Goal: Task Accomplishment & Management: Manage account settings

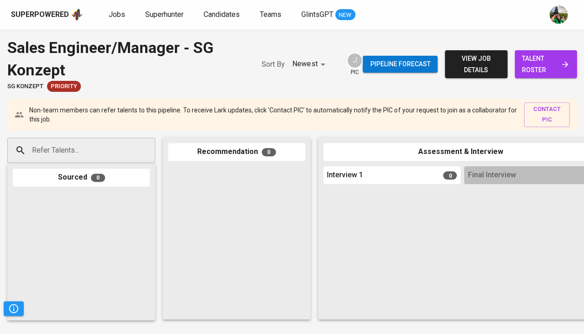
click at [474, 63] on span "view job details" at bounding box center [475, 64] width 47 height 22
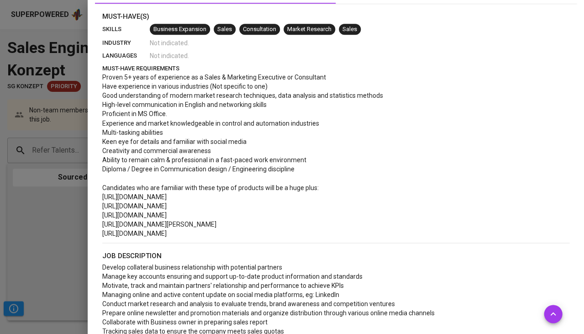
scroll to position [278, 0]
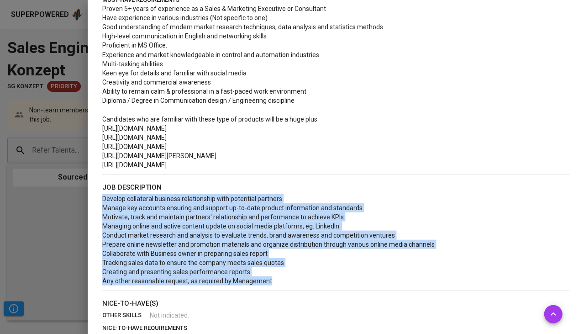
drag, startPoint x: 283, startPoint y: 280, endPoint x: 102, endPoint y: 196, distance: 199.4
click at [102, 196] on p "Develop collateral business relationship with potential partners Manage key acc…" at bounding box center [335, 239] width 467 height 91
copy span "Develop collateral business relationship with potential partners Manage key acc…"
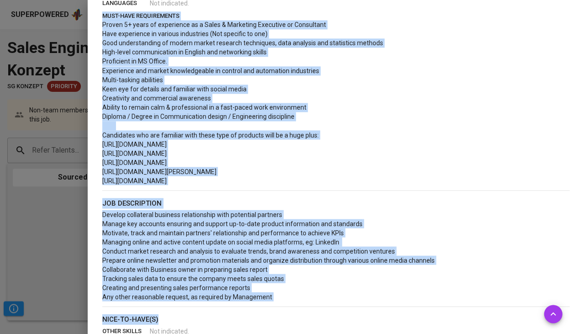
scroll to position [285, 0]
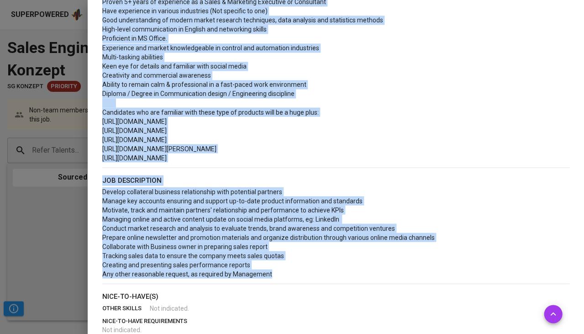
drag, startPoint x: 101, startPoint y: 114, endPoint x: 274, endPoint y: 271, distance: 233.8
click at [274, 271] on div "Must-Have(s) skills Business Expansion Sales Consultation Market Research Sales…" at bounding box center [336, 183] width 482 height 494
copy div "must-have requirements Proven 5+ years of experience as a Sales & Marketing Exe…"
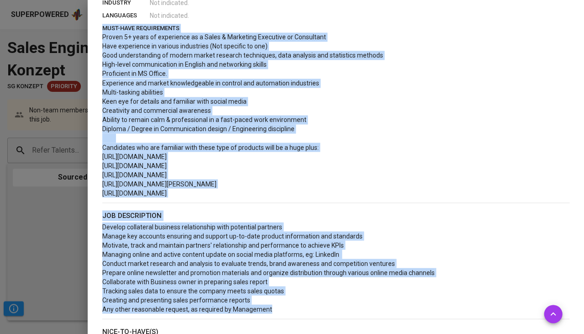
scroll to position [228, 0]
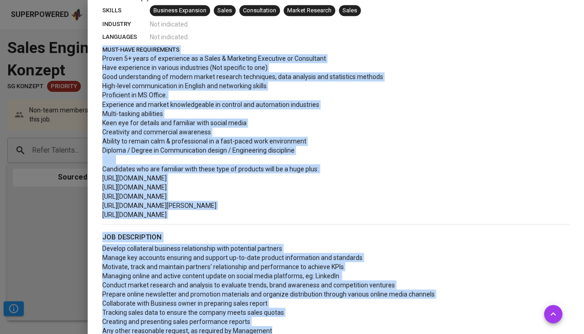
click at [261, 211] on p "https://www.siemens.com/global/en.html" at bounding box center [335, 214] width 467 height 9
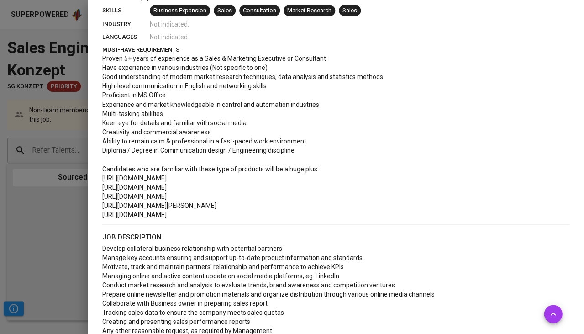
drag, startPoint x: 221, startPoint y: 214, endPoint x: 96, endPoint y: 168, distance: 133.5
click at [96, 168] on div "Must-Have(s) skills Business Expansion Sales Consultation Market Research Sales…" at bounding box center [336, 240] width 482 height 494
copy div "Candidates who are familiar with these type of products will be a huge plus: ht…"
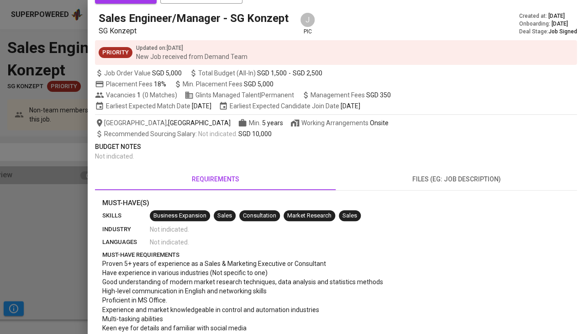
scroll to position [22, 0]
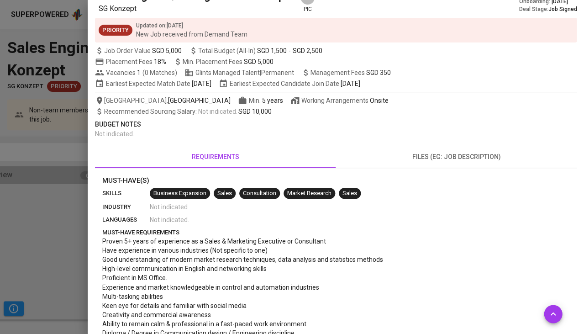
scroll to position [48, 0]
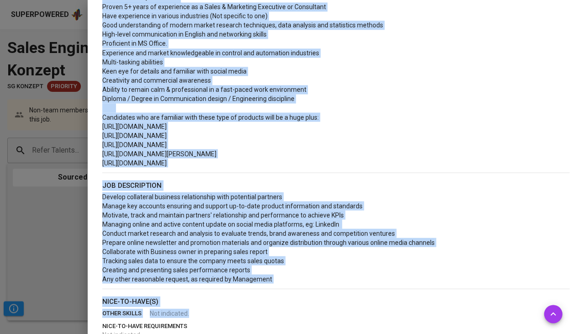
scroll to position [302, 0]
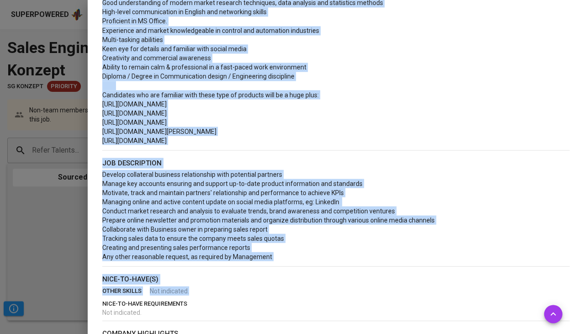
drag, startPoint x: 100, startPoint y: 64, endPoint x: 316, endPoint y: 269, distance: 297.2
click at [316, 269] on div "Must-Have(s) skills Business Expansion Sales Consultation Market Research Sales…" at bounding box center [336, 166] width 482 height 494
copy div "must-have requirements Proven 5+ years of experience as a Sales & Marketing Exe…"
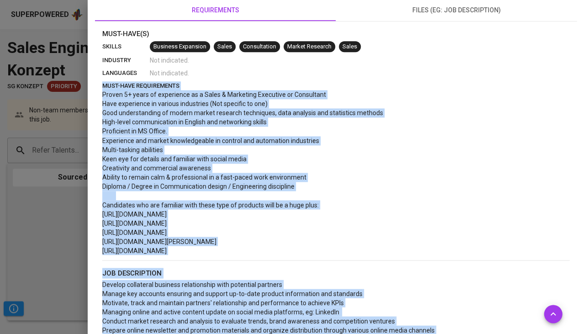
scroll to position [340, 0]
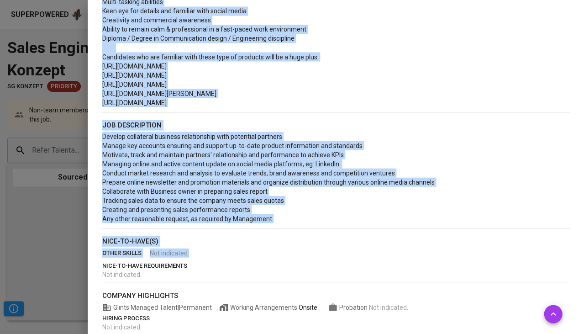
click at [371, 195] on p "Develop collateral business relationship with potential partners Manage key acc…" at bounding box center [335, 177] width 467 height 91
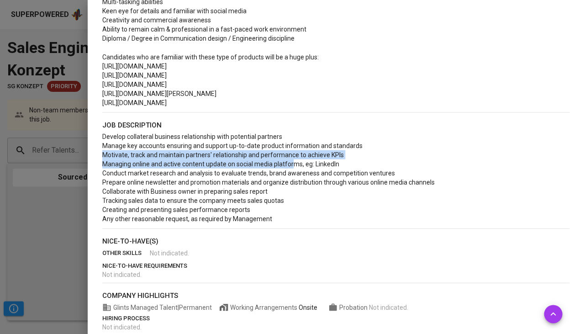
drag, startPoint x: 100, startPoint y: 155, endPoint x: 293, endPoint y: 157, distance: 192.7
click at [293, 157] on div "Must-Have(s) skills Business Expansion Sales Consultation Market Research Sales…" at bounding box center [336, 128] width 482 height 494
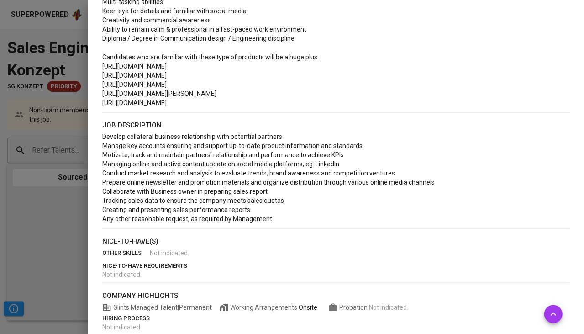
click at [348, 159] on p "Develop collateral business relationship with potential partners Manage key acc…" at bounding box center [335, 177] width 467 height 91
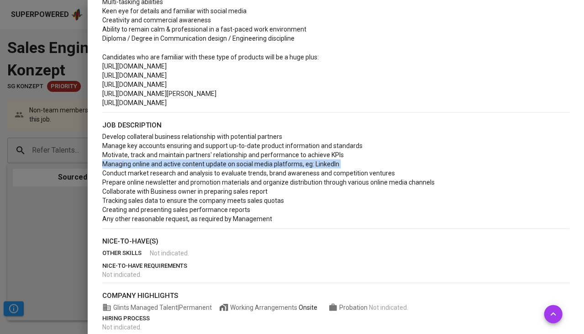
drag, startPoint x: 344, startPoint y: 161, endPoint x: 97, endPoint y: 164, distance: 247.6
click at [97, 164] on div "Must-Have(s) skills Business Expansion Sales Consultation Market Research Sales…" at bounding box center [336, 128] width 482 height 494
copy span "Managing online and active content update on social media platforms, eg: Linked…"
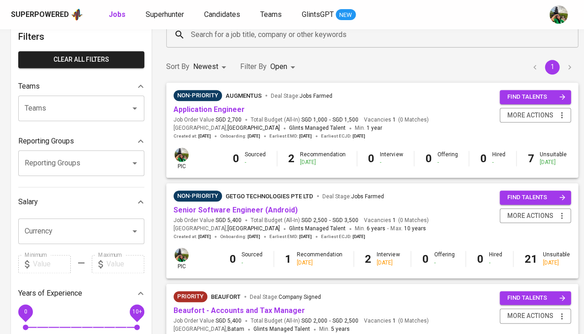
scroll to position [64, 0]
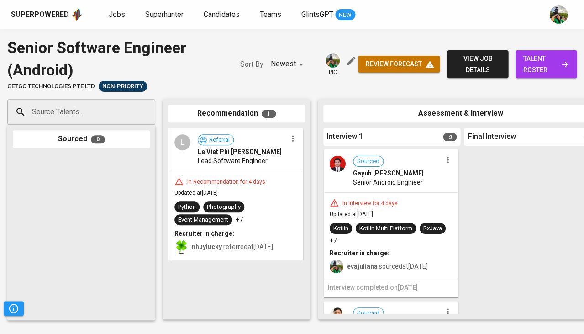
click at [443, 161] on icon "button" at bounding box center [447, 159] width 9 height 9
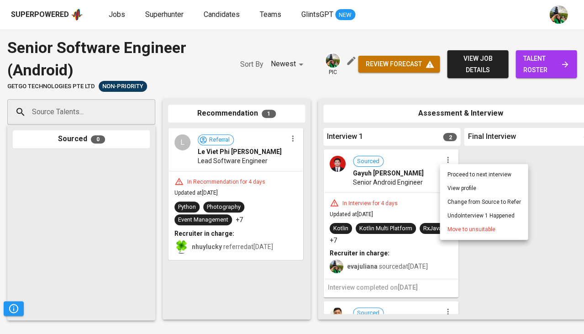
click at [456, 227] on span "Move to unsuitable" at bounding box center [471, 229] width 48 height 8
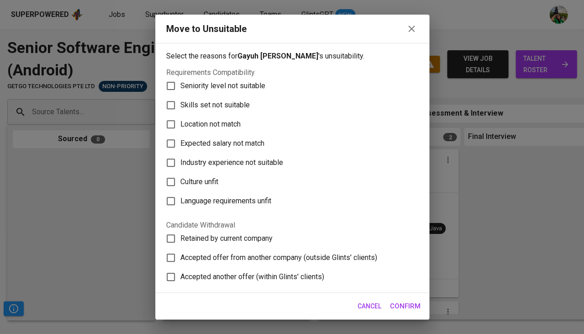
click at [241, 106] on span "Skills set not suitable" at bounding box center [214, 105] width 69 height 11
click at [180, 106] on input "Skills set not suitable" at bounding box center [170, 104] width 19 height 19
checkbox input "true"
click at [401, 308] on span "Confirm" at bounding box center [405, 306] width 31 height 12
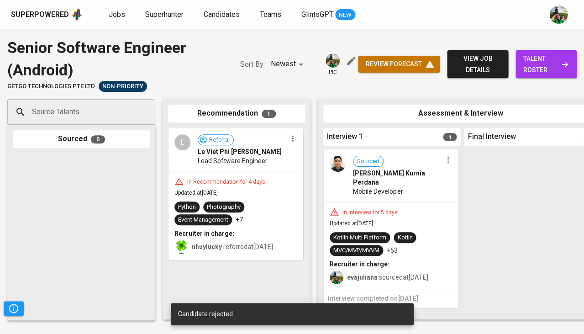
click at [446, 161] on icon "button" at bounding box center [447, 159] width 9 height 9
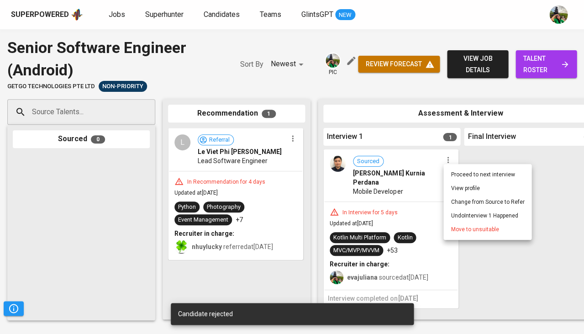
click at [460, 230] on span "Move to unsuitable" at bounding box center [475, 229] width 48 height 8
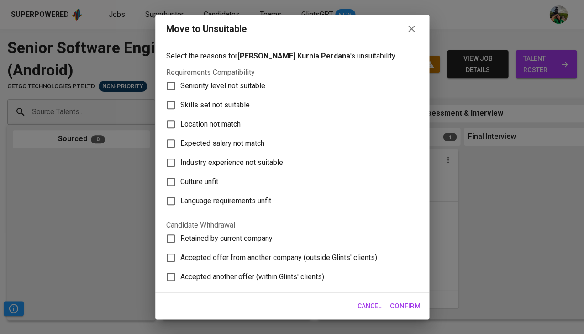
click at [221, 102] on span "Skills set not suitable" at bounding box center [214, 105] width 69 height 11
click at [180, 102] on input "Skills set not suitable" at bounding box center [170, 104] width 19 height 19
checkbox input "true"
click at [406, 307] on span "Confirm" at bounding box center [405, 306] width 31 height 12
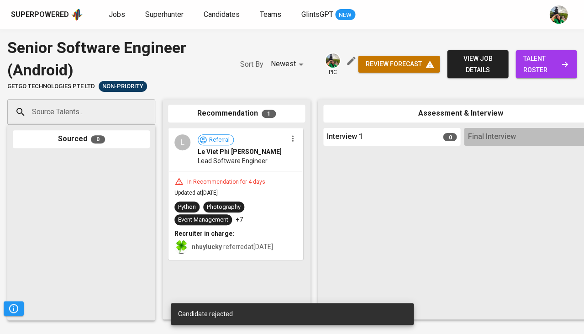
click at [292, 138] on icon "button" at bounding box center [292, 138] width 9 height 9
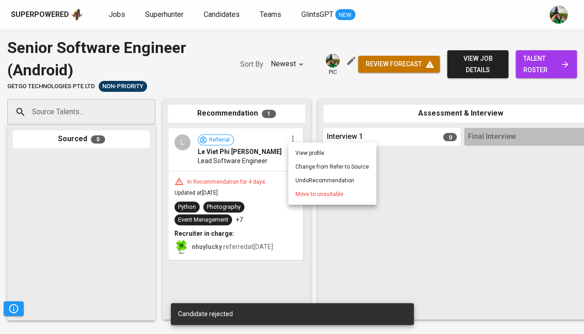
click at [320, 195] on span "Move to unsuitable" at bounding box center [319, 194] width 48 height 8
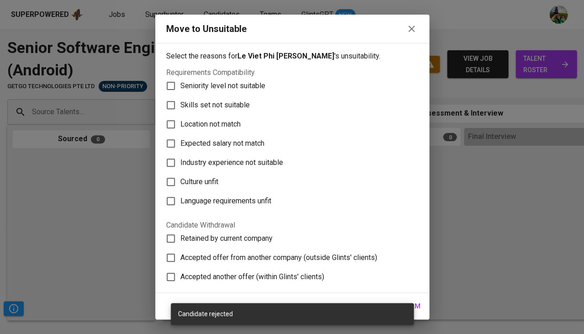
click at [244, 115] on label "Location not match" at bounding box center [286, 124] width 250 height 19
click at [180, 115] on input "Location not match" at bounding box center [170, 124] width 19 height 19
checkbox input "true"
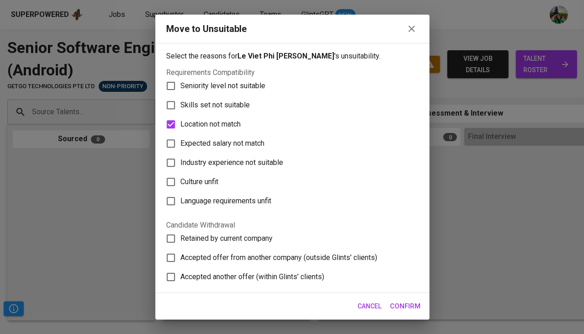
click at [234, 100] on span "Skills set not suitable" at bounding box center [214, 105] width 69 height 11
click at [180, 99] on input "Skills set not suitable" at bounding box center [170, 104] width 19 height 19
checkbox input "true"
click at [229, 121] on span "Location not match" at bounding box center [210, 124] width 60 height 11
click at [180, 121] on input "Location not match" at bounding box center [170, 124] width 19 height 19
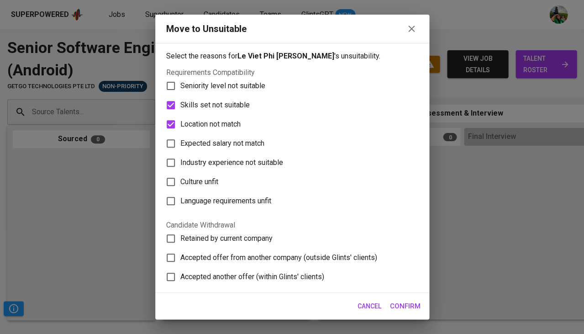
checkbox input "false"
click at [411, 302] on span "Confirm" at bounding box center [405, 306] width 31 height 12
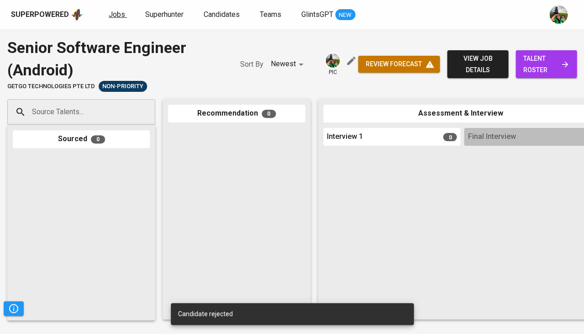
click at [115, 18] on span "Jobs" at bounding box center [117, 14] width 16 height 9
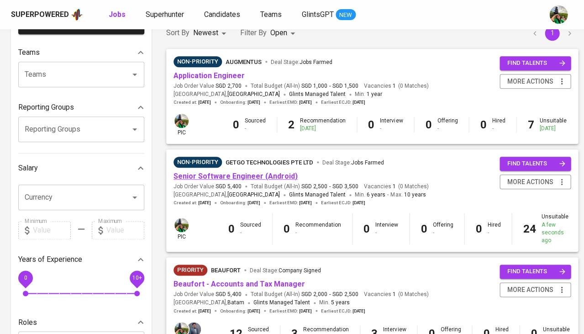
scroll to position [174, 0]
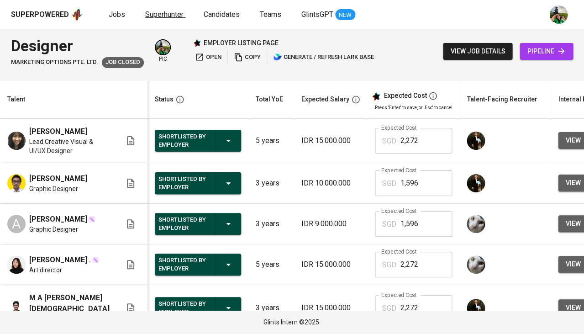
scroll to position [0, 146]
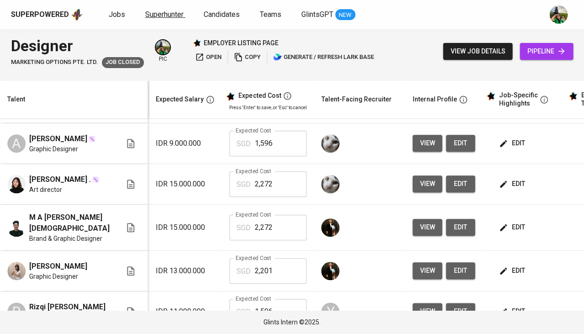
click at [173, 16] on span "Superhunter" at bounding box center [164, 14] width 38 height 9
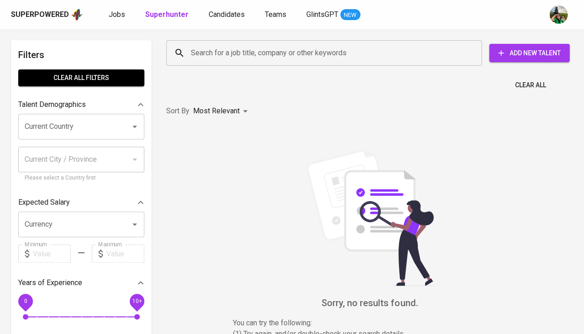
click at [81, 125] on input "Current Country" at bounding box center [68, 126] width 92 height 17
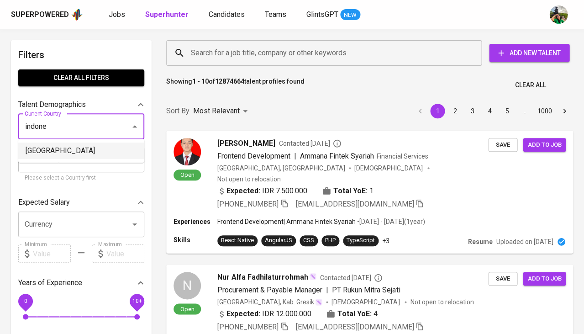
click at [47, 149] on li "[GEOGRAPHIC_DATA]" at bounding box center [81, 150] width 126 height 16
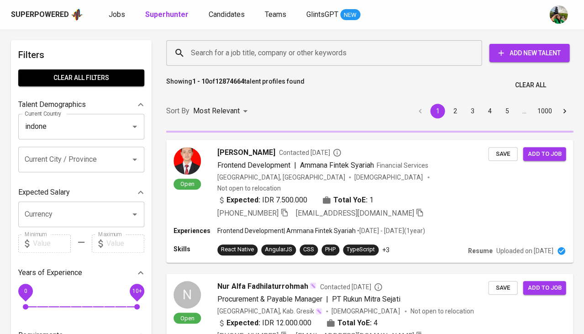
type input "[GEOGRAPHIC_DATA]"
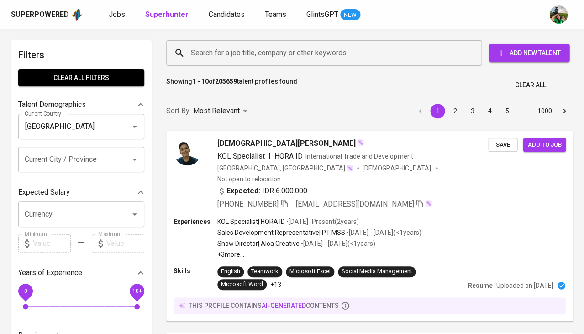
click at [211, 52] on input "Search for a job title, company or other keywords" at bounding box center [326, 52] width 275 height 17
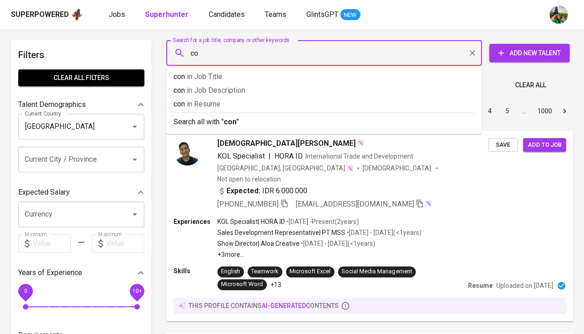
type input "c"
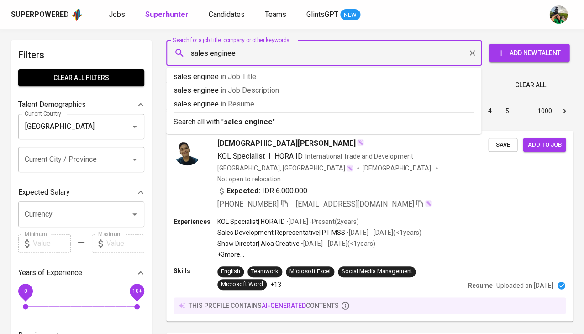
type input "sales engineer"
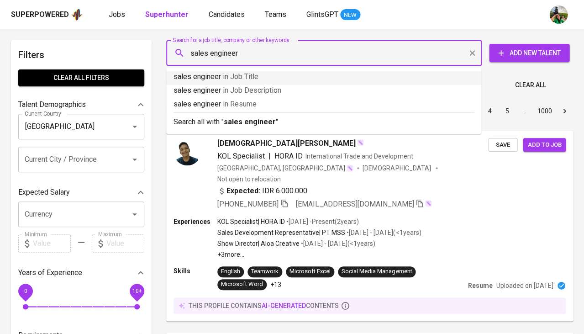
click at [217, 76] on p "sales engineer in Job Title" at bounding box center [324, 76] width 300 height 11
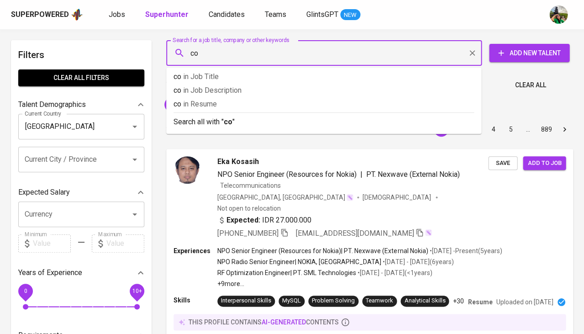
type input "c"
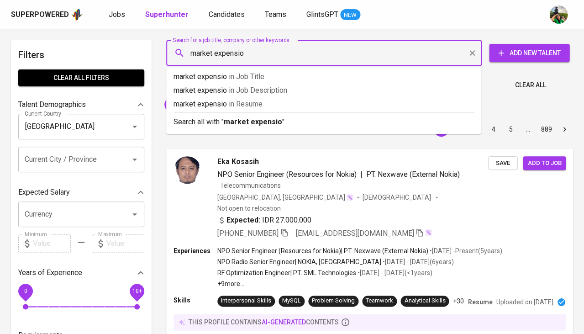
type input "market expension"
click at [262, 106] on span "in Resume" at bounding box center [249, 104] width 34 height 9
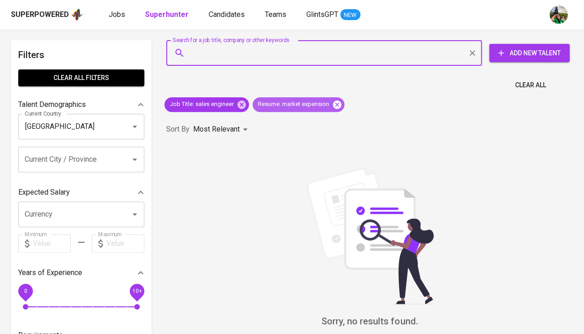
click at [341, 105] on icon at bounding box center [337, 104] width 8 height 8
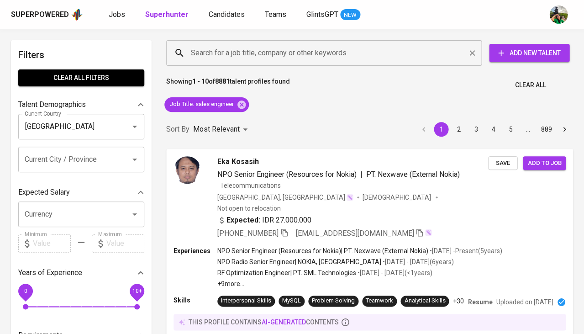
click at [256, 51] on input "Search for a job title, company or other keywords" at bounding box center [326, 52] width 275 height 17
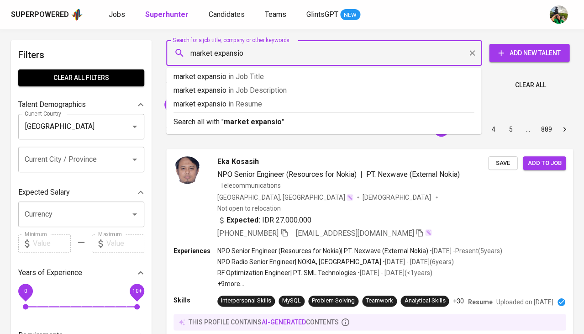
type input "market expansion"
click at [242, 107] on span "in Resume" at bounding box center [249, 104] width 34 height 9
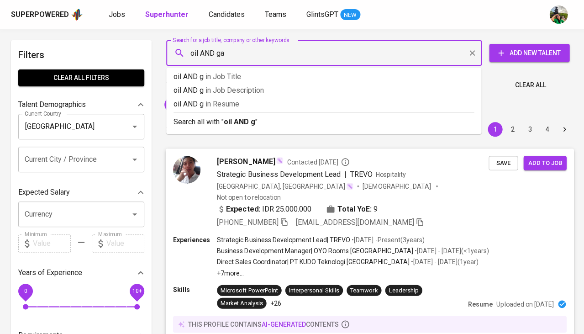
type input "oil AND gas"
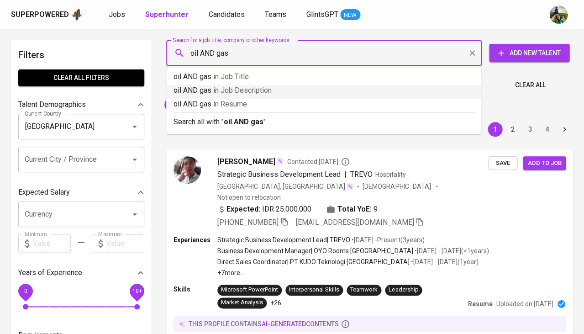
click at [223, 94] on span "in Job Description" at bounding box center [242, 90] width 58 height 9
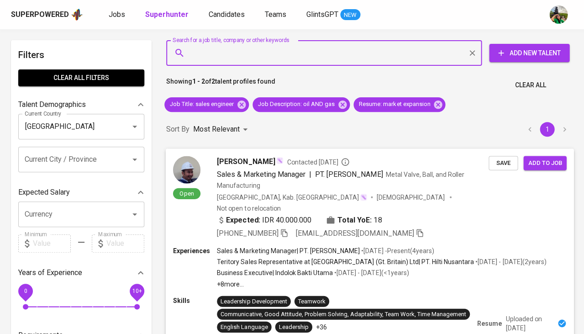
scroll to position [79, 0]
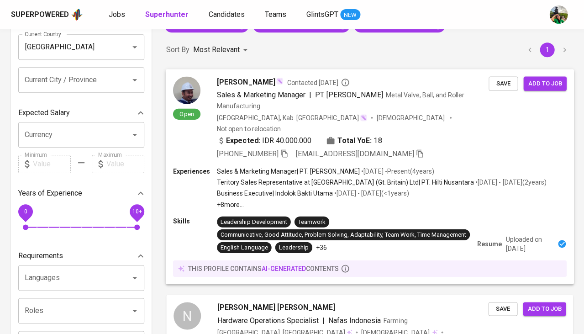
click at [242, 79] on span "Ade Sayuti" at bounding box center [246, 81] width 58 height 11
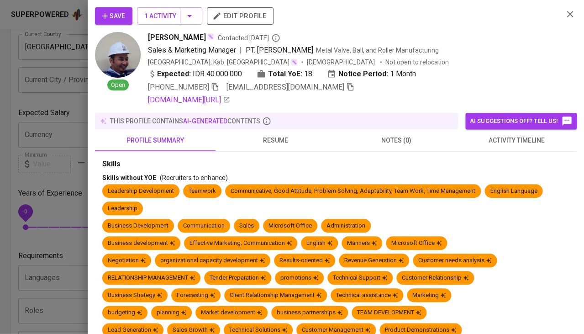
click at [273, 141] on span "resume" at bounding box center [276, 140] width 110 height 11
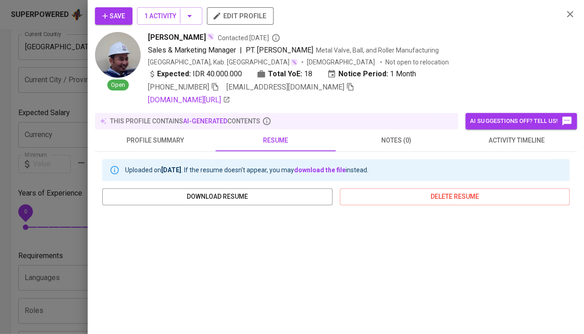
scroll to position [0, 0]
click at [502, 139] on span "activity timeline" at bounding box center [517, 140] width 110 height 11
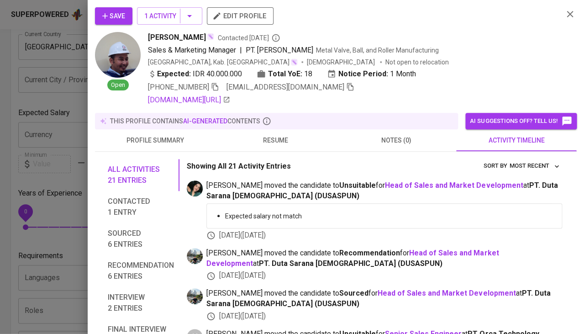
click at [105, 15] on icon "button" at bounding box center [104, 15] width 9 height 9
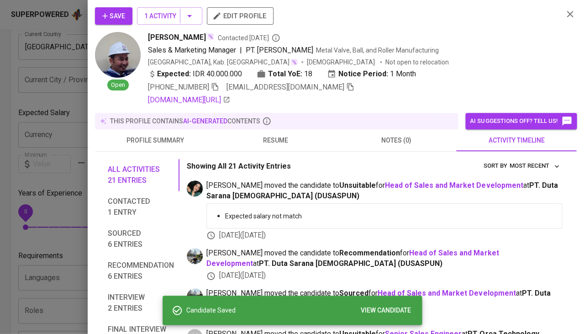
click at [22, 217] on div at bounding box center [292, 167] width 584 height 334
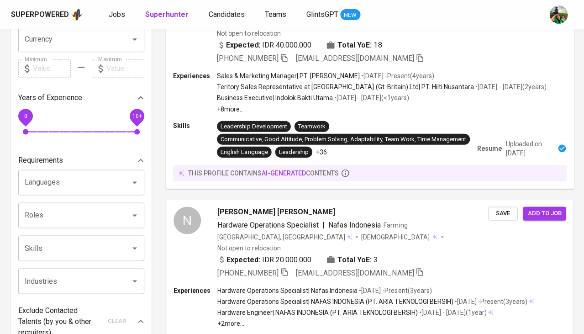
scroll to position [175, 0]
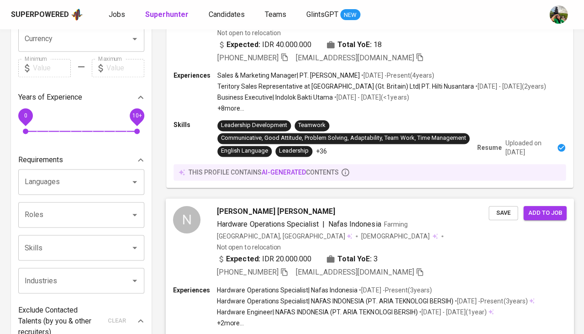
click at [254, 206] on span "Nikolas Jalu Padma Iswara" at bounding box center [276, 211] width 118 height 11
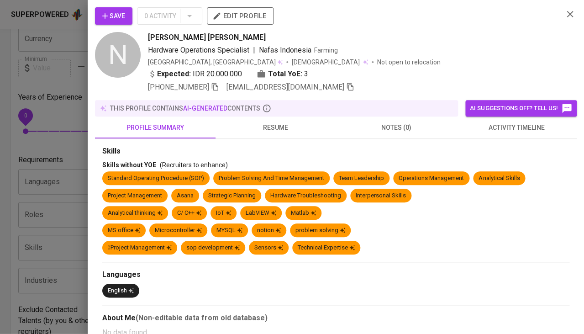
click at [285, 119] on button "resume" at bounding box center [276, 127] width 121 height 22
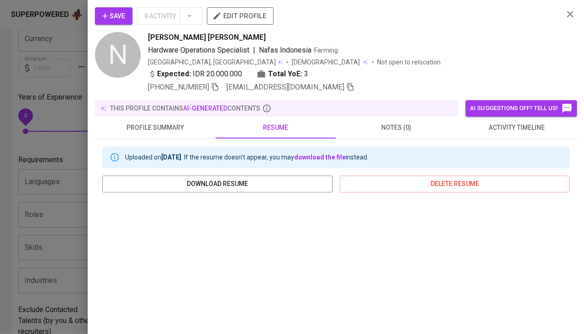
scroll to position [142, 0]
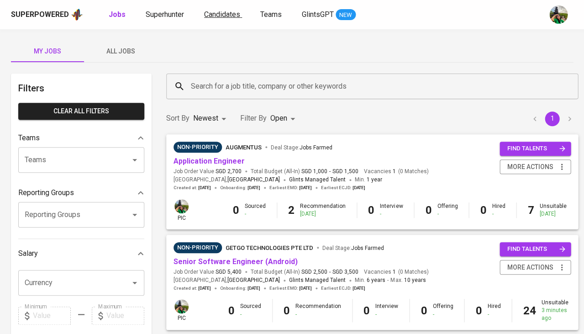
click at [226, 15] on span "Candidates" at bounding box center [222, 14] width 36 height 9
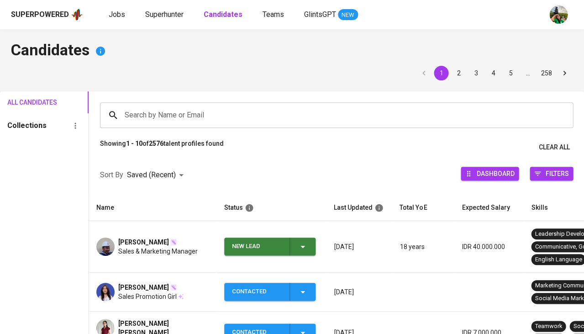
click at [299, 243] on icon "button" at bounding box center [302, 246] width 11 height 11
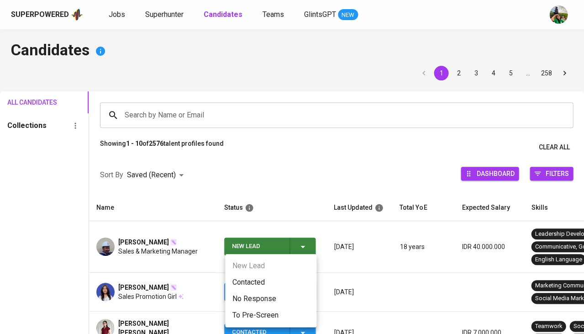
click at [235, 280] on li "Contacted" at bounding box center [270, 282] width 91 height 16
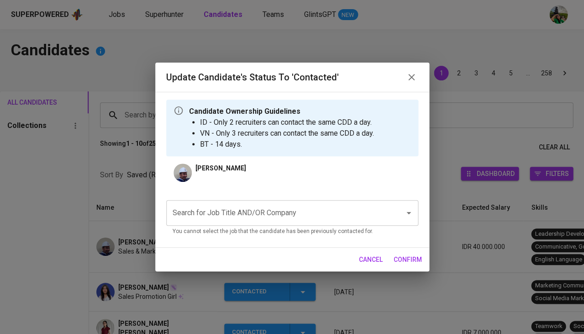
click at [255, 211] on input "Search for Job Title AND/OR Company" at bounding box center [279, 212] width 218 height 17
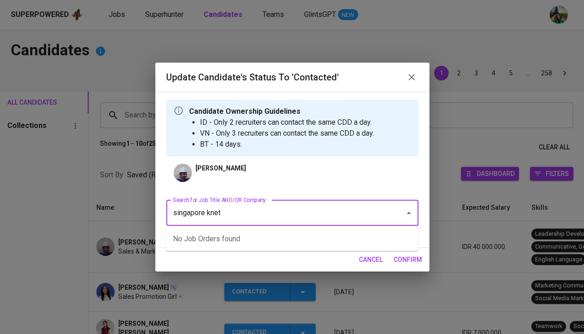
type input "singapore knetz"
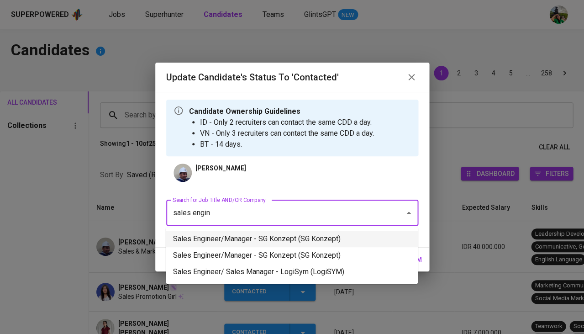
click at [270, 243] on li "Sales Engineer/Manager - SG Konzept (SG Konzept)" at bounding box center [292, 239] width 252 height 16
type input "sales engin"
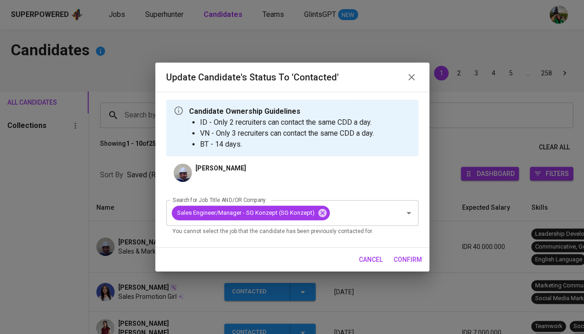
click at [410, 261] on span "confirm" at bounding box center [408, 259] width 28 height 11
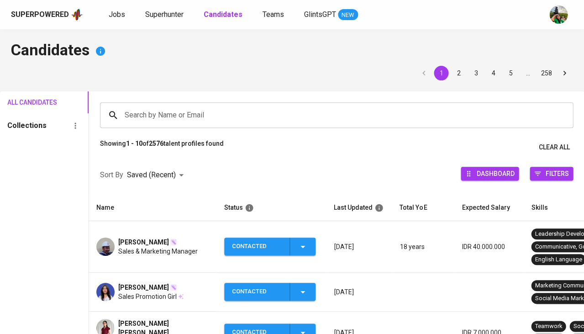
click at [119, 243] on span "[PERSON_NAME]" at bounding box center [143, 241] width 51 height 9
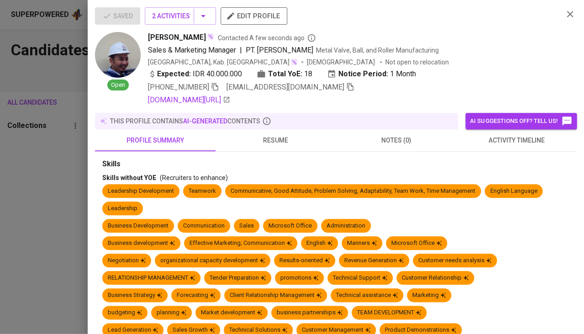
click at [275, 143] on span "resume" at bounding box center [276, 140] width 110 height 11
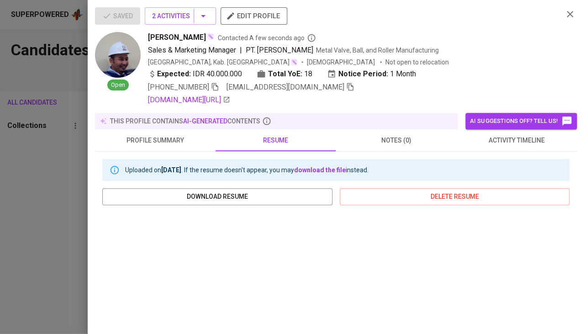
click at [213, 84] on icon "button" at bounding box center [215, 87] width 6 height 8
click at [76, 190] on div at bounding box center [292, 167] width 584 height 334
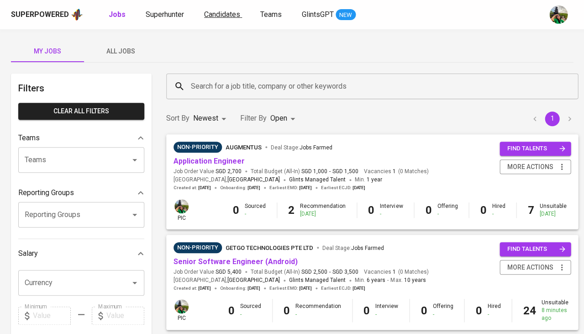
click at [222, 20] on link "Candidates" at bounding box center [223, 14] width 38 height 11
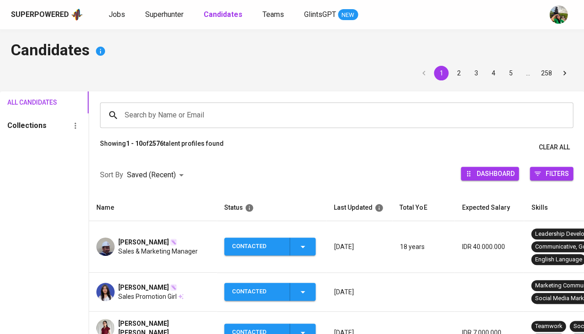
click at [131, 244] on span "Ade Sayuti" at bounding box center [143, 241] width 51 height 9
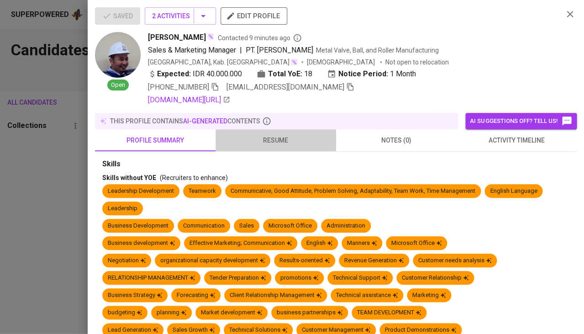
click at [276, 142] on span "resume" at bounding box center [276, 140] width 110 height 11
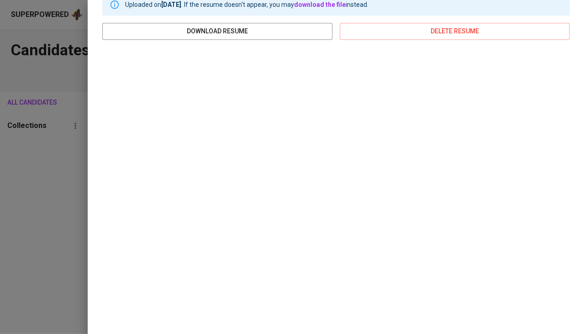
scroll to position [165, 0]
click at [241, 26] on span "download resume" at bounding box center [218, 31] width 216 height 11
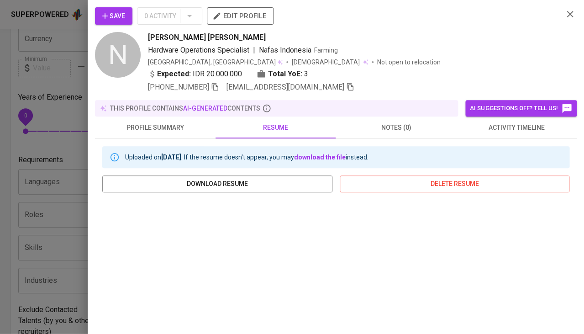
scroll to position [142, 0]
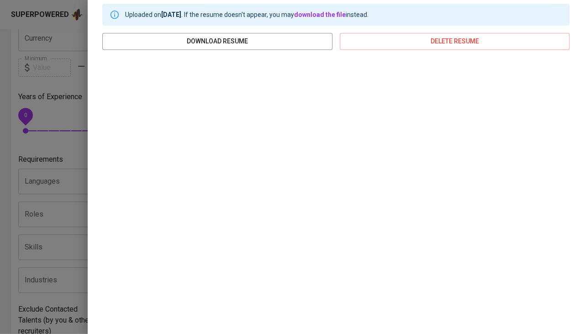
click at [4, 143] on div at bounding box center [292, 167] width 584 height 334
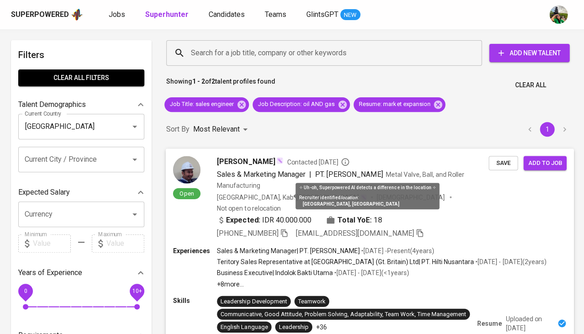
scroll to position [0, 0]
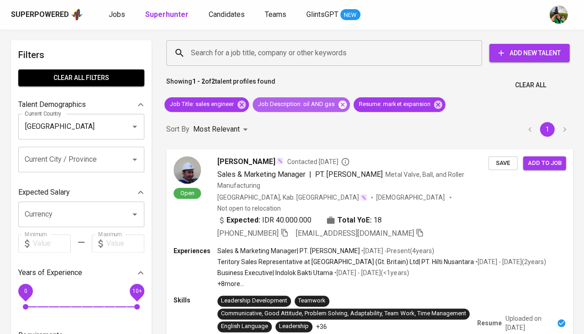
click at [343, 105] on icon at bounding box center [342, 104] width 8 height 8
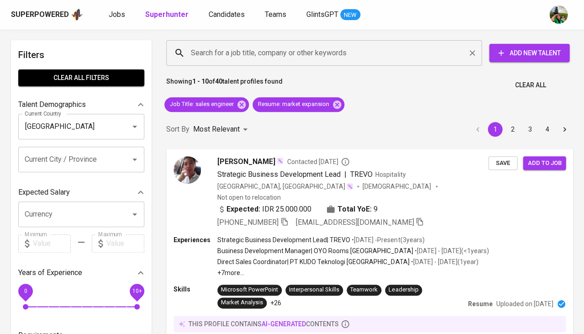
click at [283, 58] on input "Search for a job title, company or other keywords" at bounding box center [326, 52] width 275 height 17
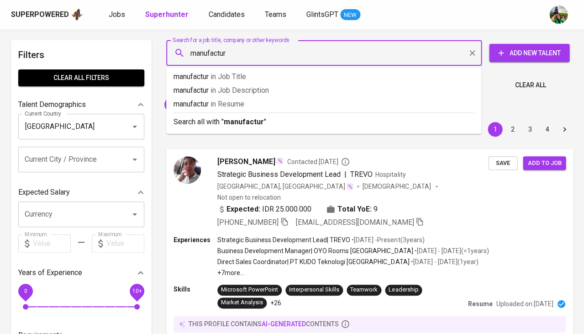
type input "manufacture"
click at [258, 102] on p "manufacture in [GEOGRAPHIC_DATA]" at bounding box center [324, 104] width 300 height 11
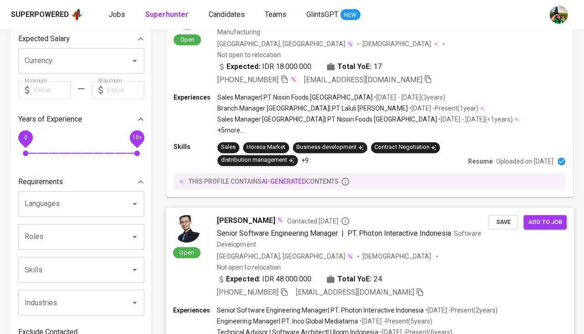
scroll to position [226, 0]
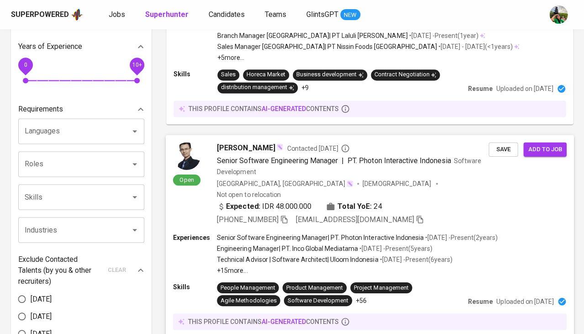
click at [229, 142] on span "[PERSON_NAME]" at bounding box center [246, 147] width 58 height 11
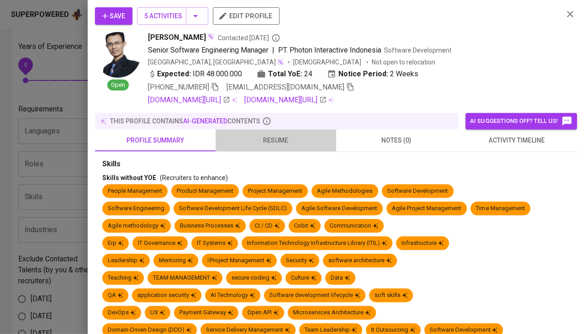
click at [280, 144] on button "resume" at bounding box center [276, 140] width 121 height 22
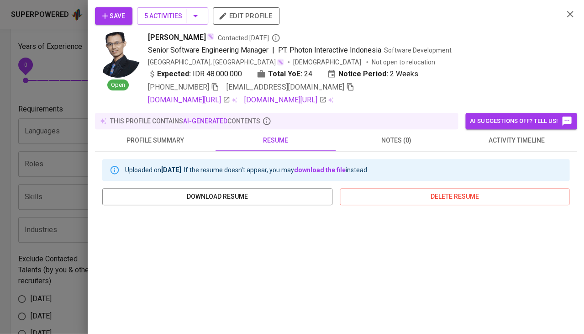
scroll to position [79, 0]
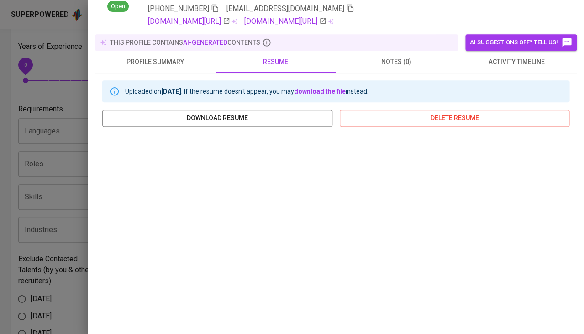
click at [91, 150] on div "Save 5 Activities edit profile Open [PERSON_NAME] Contacted [DATE] Senior Softw…" at bounding box center [336, 167] width 496 height 334
click at [56, 258] on div at bounding box center [292, 167] width 584 height 334
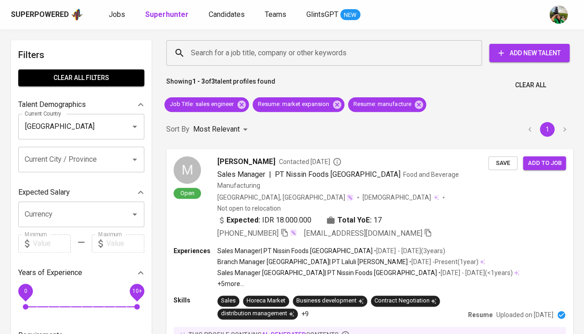
scroll to position [0, 0]
click at [420, 104] on icon at bounding box center [419, 104] width 8 height 8
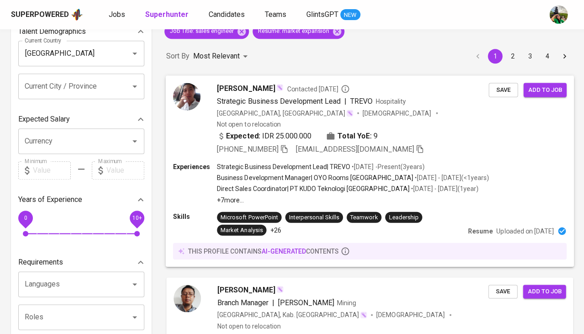
scroll to position [75, 0]
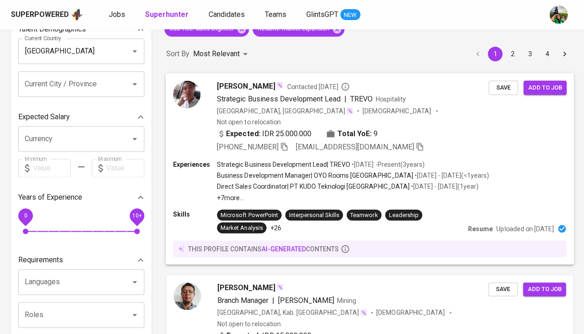
click at [238, 91] on div "Ananda Hakim Contacted 2 years ago Strategic Business Development Lead | TREVO …" at bounding box center [353, 116] width 272 height 72
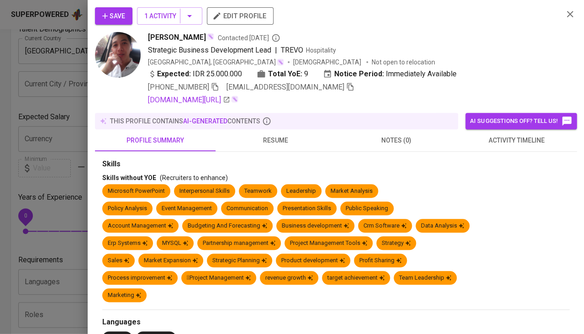
click at [268, 135] on span "resume" at bounding box center [276, 140] width 110 height 11
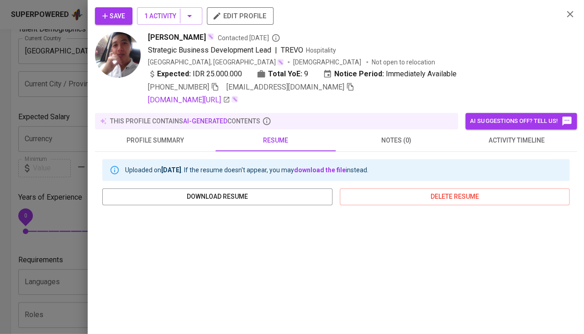
scroll to position [151, 0]
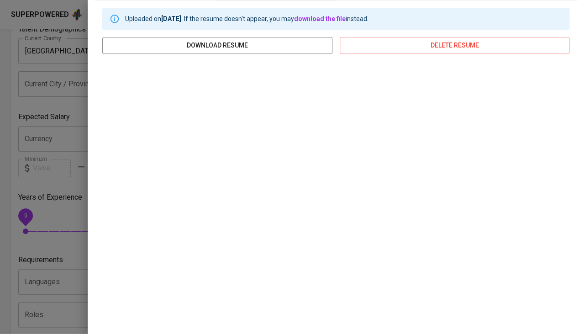
click at [15, 195] on div at bounding box center [292, 167] width 584 height 334
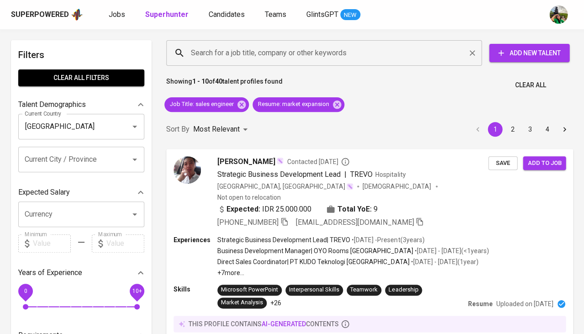
scroll to position [0, 0]
click at [225, 68] on div "Search for a job title, company or other keywords Search for a job title, compa…" at bounding box center [368, 53] width 418 height 40
click at [222, 58] on input "Search for a job title, company or other keywords" at bounding box center [326, 52] width 275 height 17
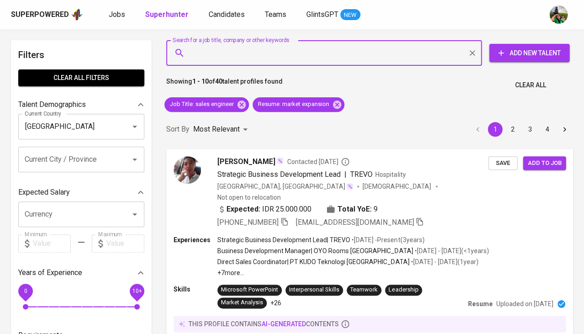
type input "o"
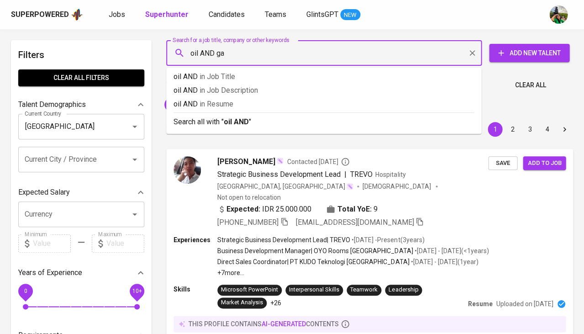
type input "oil AND gas"
click at [227, 110] on li "oil AND gas in Resume" at bounding box center [323, 106] width 315 height 14
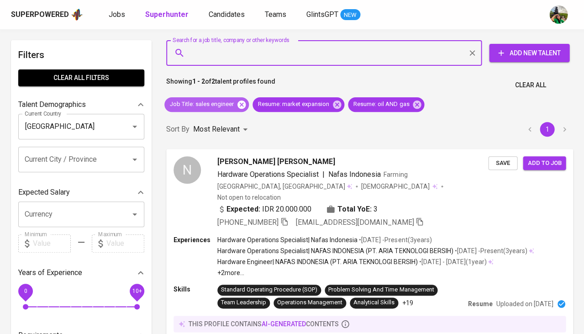
click at [240, 104] on icon at bounding box center [241, 104] width 8 height 8
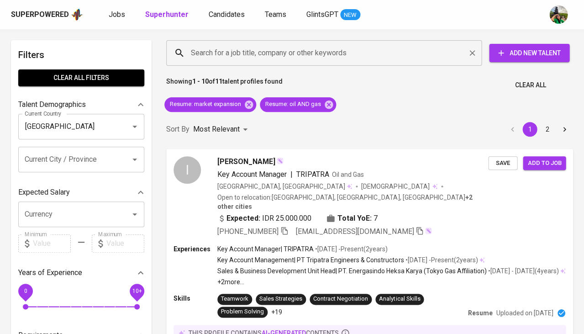
click at [249, 43] on div "Search for a job title, company or other keywords" at bounding box center [324, 53] width 316 height 26
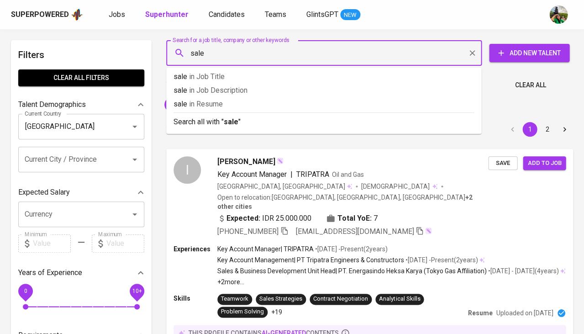
type input "sales"
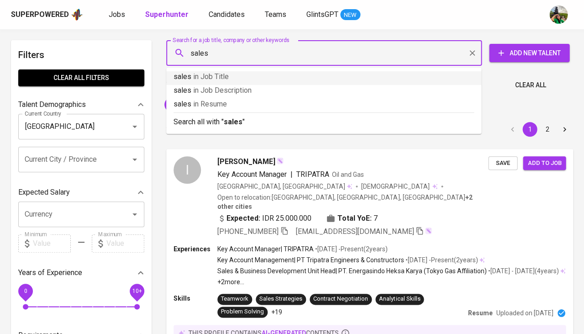
click at [243, 77] on p "sales in Job Title" at bounding box center [324, 76] width 300 height 11
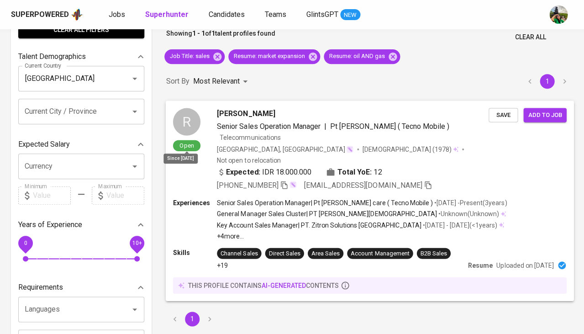
scroll to position [50, 0]
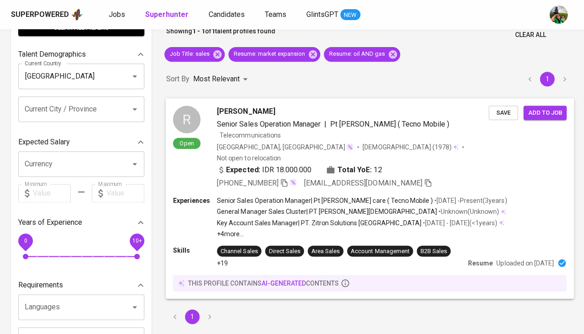
click at [227, 108] on span "Rudi" at bounding box center [246, 110] width 58 height 11
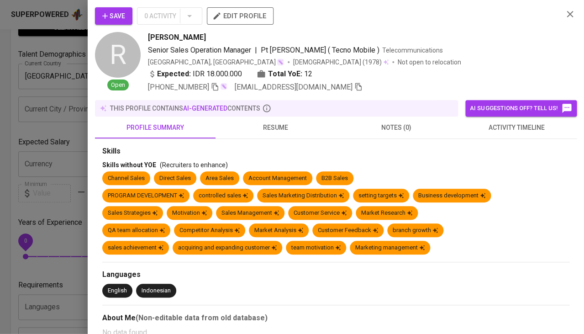
click at [282, 127] on span "resume" at bounding box center [276, 127] width 110 height 11
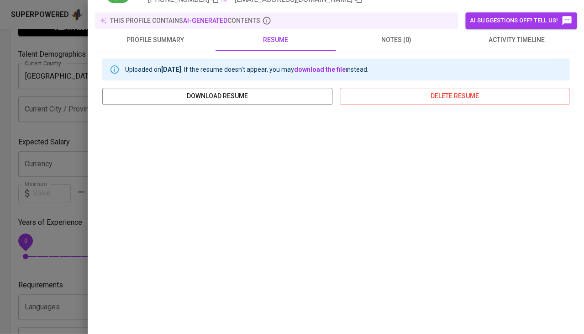
scroll to position [92, 0]
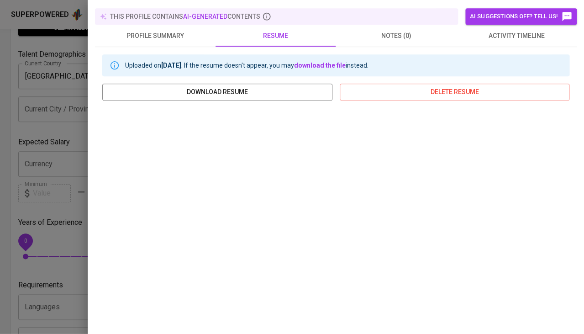
click at [26, 292] on div at bounding box center [292, 167] width 584 height 334
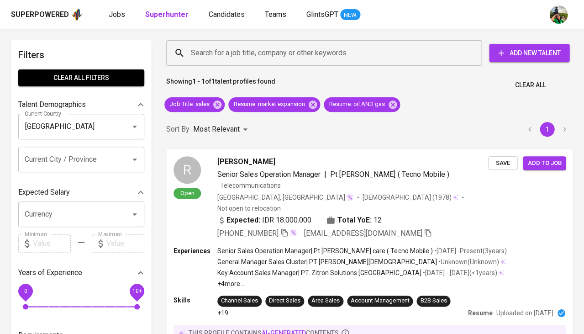
scroll to position [0, 0]
click at [399, 103] on div "Resume : oil AND gas" at bounding box center [362, 104] width 76 height 15
click at [394, 103] on icon at bounding box center [393, 105] width 10 height 10
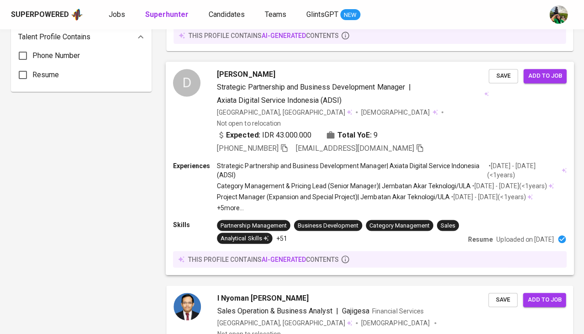
scroll to position [691, 0]
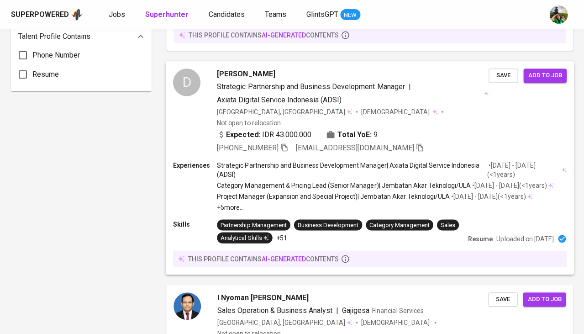
click at [253, 69] on div "[PERSON_NAME] Strategic Partnership and Business Development Manager | Axiata D…" at bounding box center [353, 111] width 272 height 85
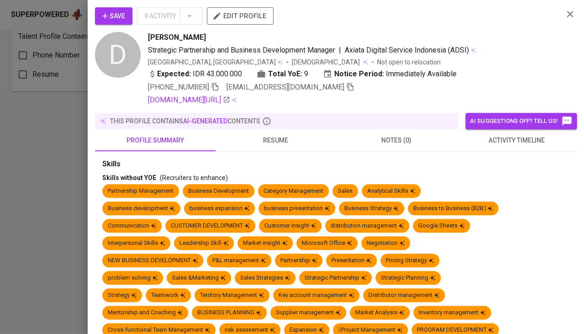
click at [280, 135] on span "resume" at bounding box center [276, 140] width 110 height 11
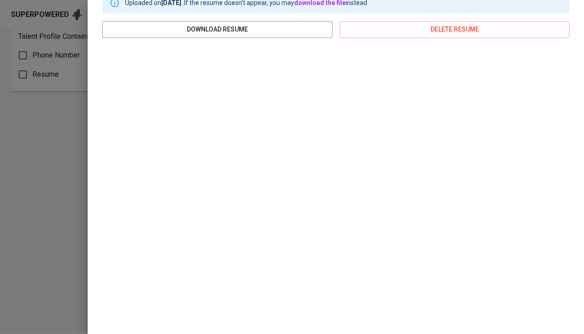
scroll to position [165, 0]
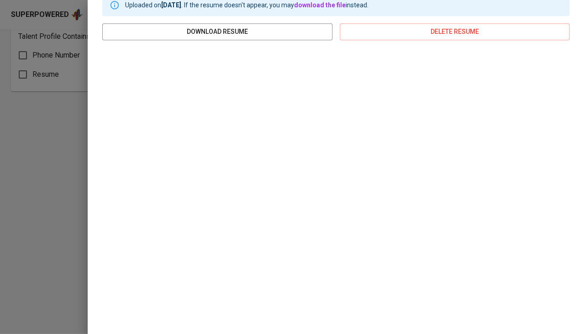
click at [66, 182] on div at bounding box center [292, 167] width 584 height 334
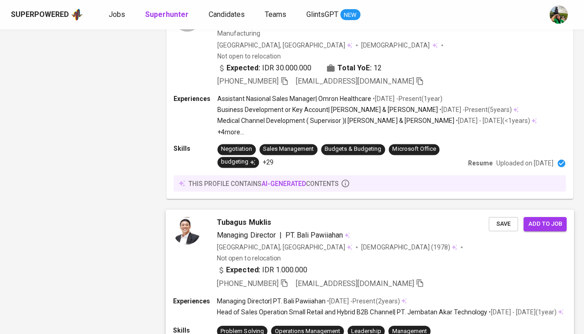
scroll to position [1792, 0]
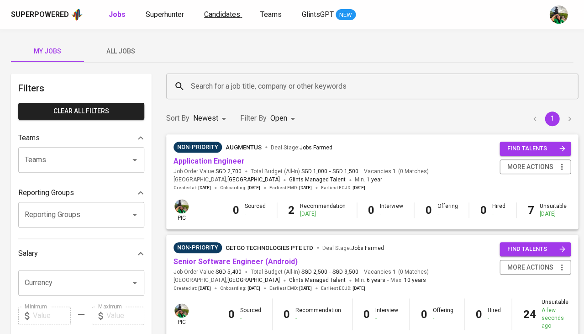
click at [206, 16] on span "Candidates" at bounding box center [222, 14] width 36 height 9
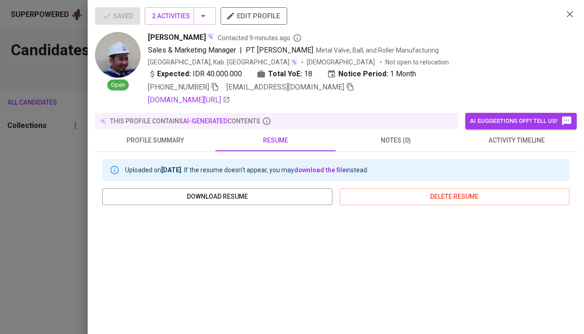
click at [40, 222] on div at bounding box center [292, 167] width 584 height 334
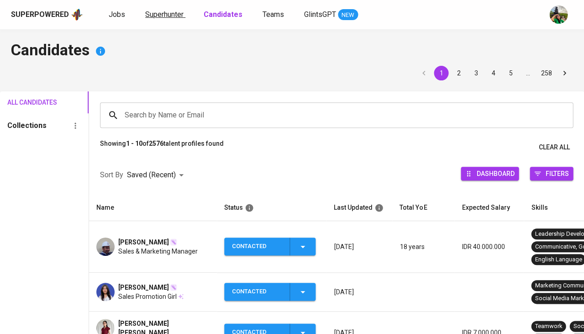
click at [163, 16] on span "Superhunter" at bounding box center [164, 14] width 38 height 9
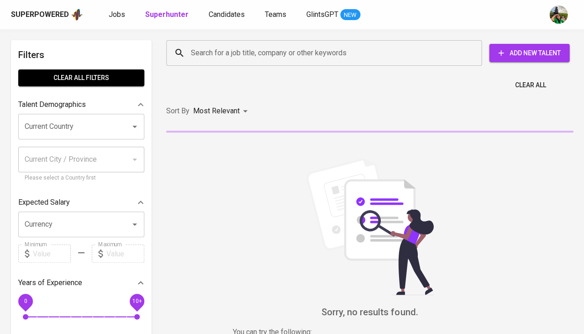
click at [223, 51] on input "Search for a job title, company or other keywords" at bounding box center [326, 52] width 275 height 17
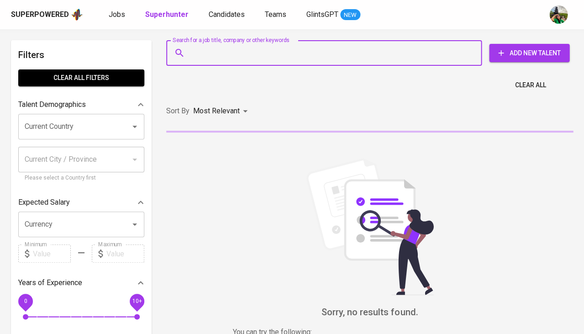
paste input "bektic.22@gmail.com"
type input "bektic.22@gmail.com"
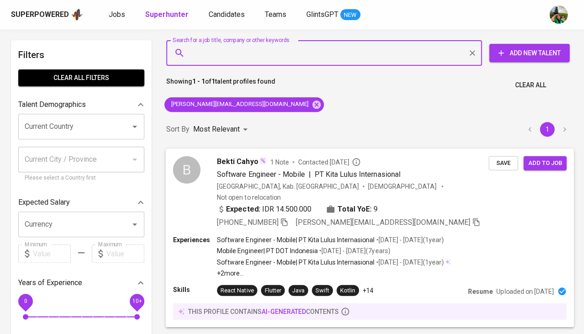
click at [505, 164] on span "Save" at bounding box center [503, 163] width 20 height 11
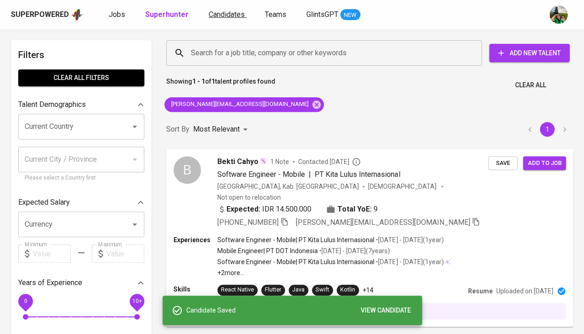
click at [223, 14] on span "Candidates" at bounding box center [227, 14] width 36 height 9
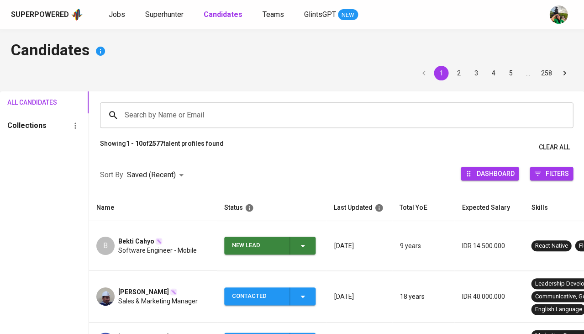
click at [131, 237] on span "Bekti Cahyo" at bounding box center [136, 241] width 36 height 9
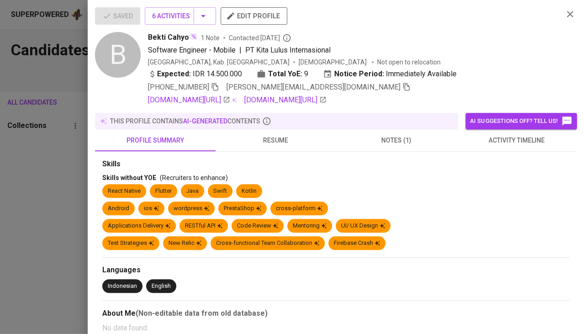
click at [499, 137] on span "activity timeline" at bounding box center [517, 140] width 110 height 11
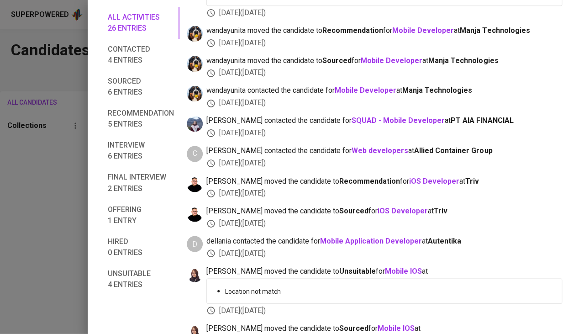
click at [81, 225] on div at bounding box center [292, 167] width 584 height 334
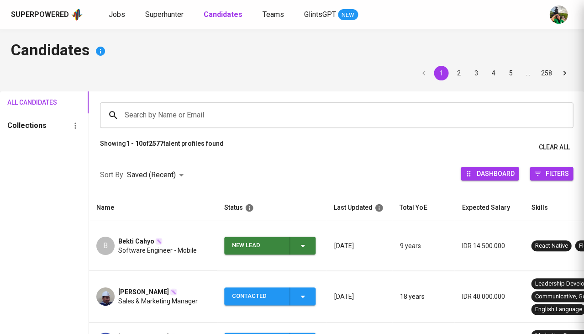
scroll to position [68, 0]
click at [310, 243] on span "New Lead" at bounding box center [270, 246] width 84 height 18
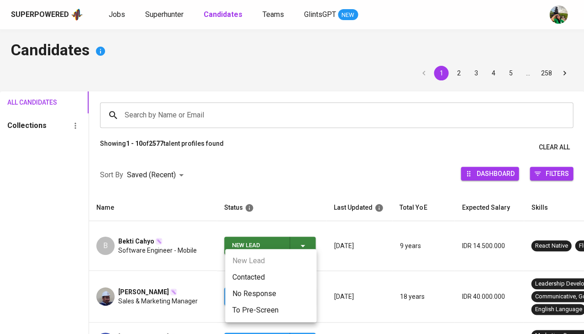
click at [277, 279] on li "Contacted" at bounding box center [270, 277] width 91 height 16
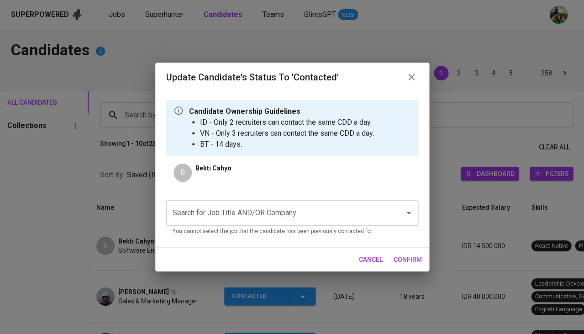
click at [250, 219] on input "Search for Job Title AND/OR Company" at bounding box center [279, 212] width 218 height 17
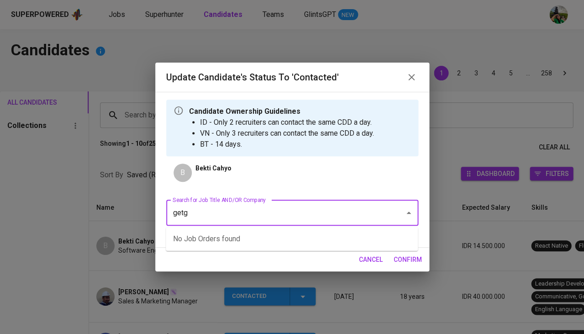
type input "getgo"
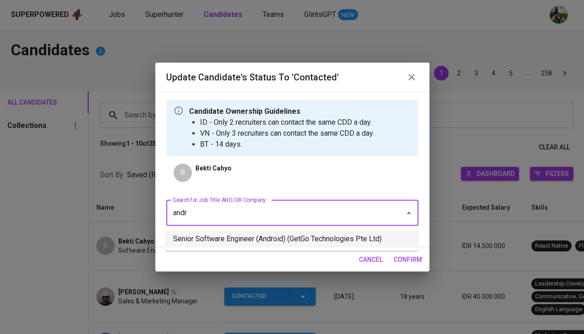
click at [249, 229] on ul "Senior Software Engineer (Android) (GetGo Technologies Pte Ltd)" at bounding box center [292, 239] width 252 height 24
click at [257, 237] on li "Senior Software Engineer (Android) (GetGo Technologies Pte Ltd)" at bounding box center [292, 239] width 252 height 16
type input "andr"
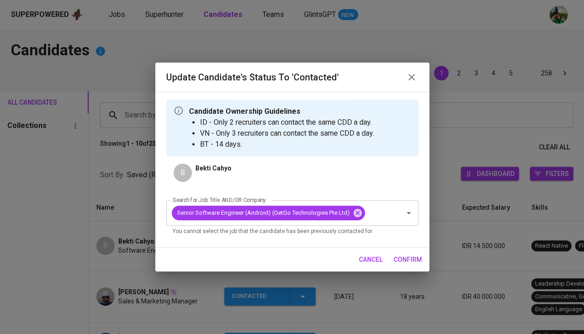
click at [406, 262] on span "confirm" at bounding box center [408, 259] width 28 height 11
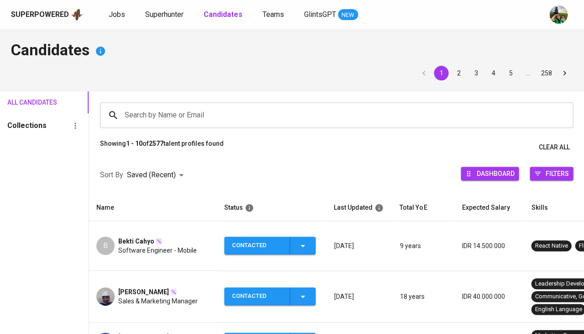
click at [139, 246] on span "Software Engineer - Mobile" at bounding box center [157, 250] width 79 height 9
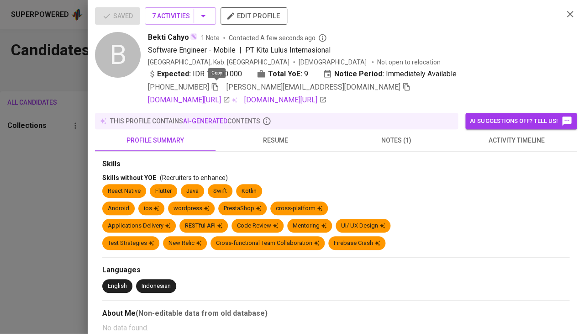
click at [218, 88] on icon "button" at bounding box center [215, 87] width 6 height 8
click at [55, 140] on div at bounding box center [292, 167] width 584 height 334
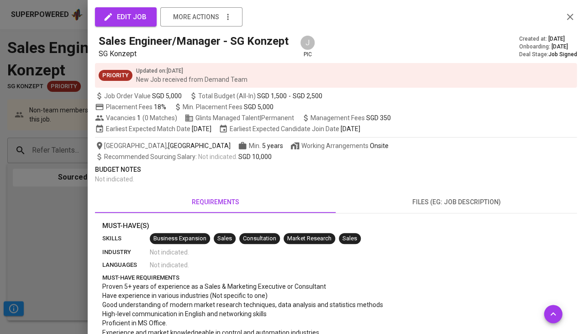
scroll to position [340, 0]
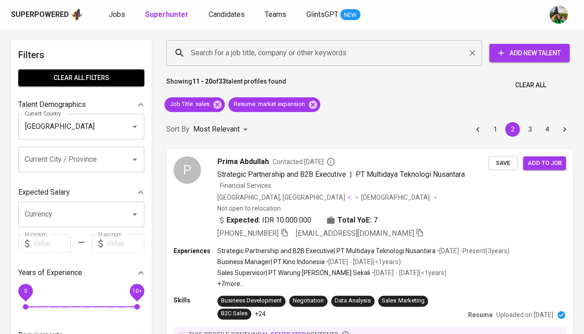
click at [280, 56] on input "Search for a job title, company or other keywords" at bounding box center [326, 52] width 275 height 17
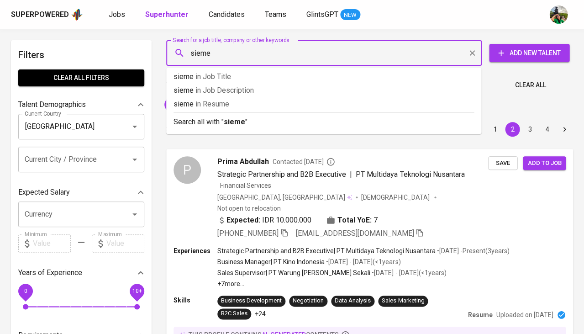
type input "[PERSON_NAME]"
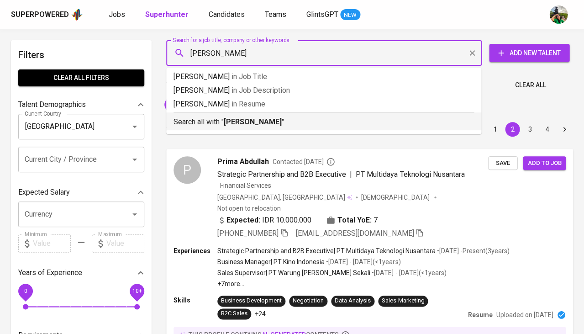
click at [232, 112] on hr at bounding box center [324, 112] width 300 height 0
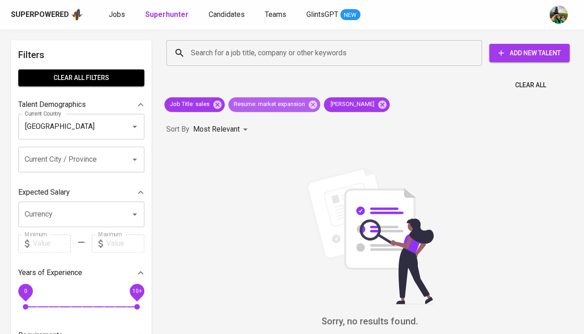
click at [234, 104] on span "Resume : market expansion" at bounding box center [269, 104] width 82 height 9
click at [313, 102] on icon at bounding box center [313, 104] width 8 height 8
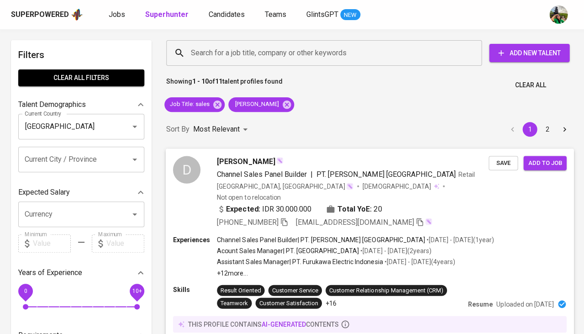
click at [237, 163] on span "David Gurion" at bounding box center [246, 161] width 58 height 11
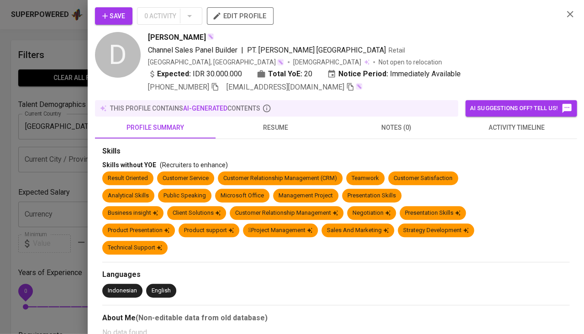
click at [286, 127] on span "resume" at bounding box center [276, 127] width 110 height 11
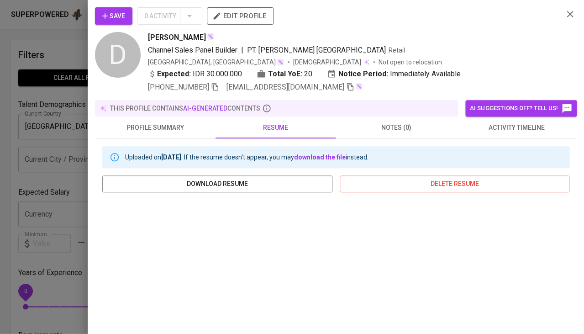
click at [114, 12] on span "Save" at bounding box center [113, 16] width 23 height 11
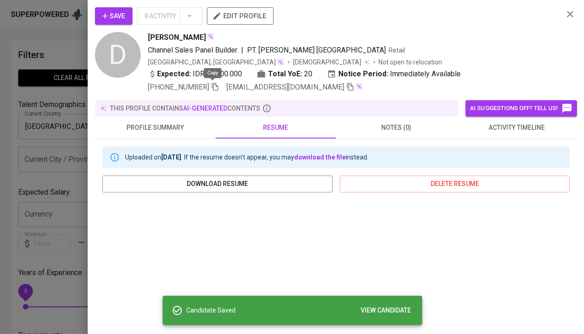
click at [214, 87] on icon "button" at bounding box center [215, 87] width 8 height 8
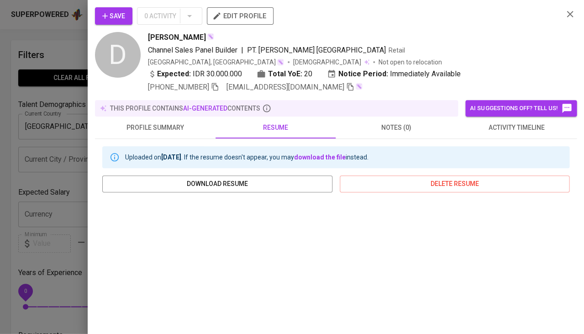
click at [0, 204] on div at bounding box center [292, 167] width 584 height 334
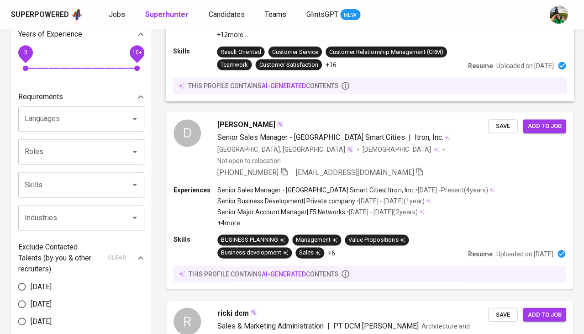
scroll to position [239, 0]
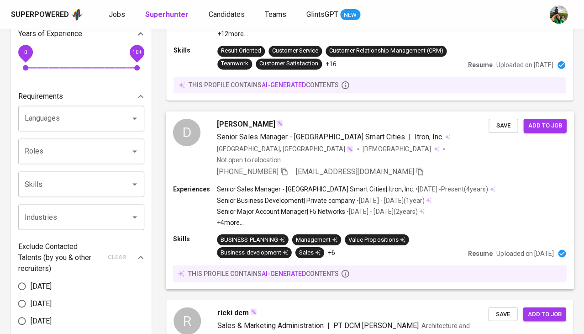
click at [243, 121] on span "Dimas Widiaksono" at bounding box center [246, 123] width 58 height 11
click at [237, 120] on span "Dimas Widiaksono" at bounding box center [246, 123] width 58 height 11
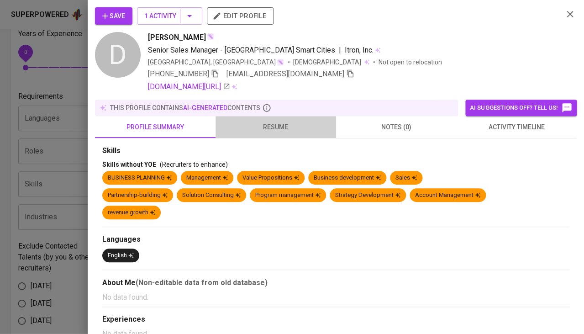
click at [279, 126] on span "resume" at bounding box center [276, 126] width 110 height 11
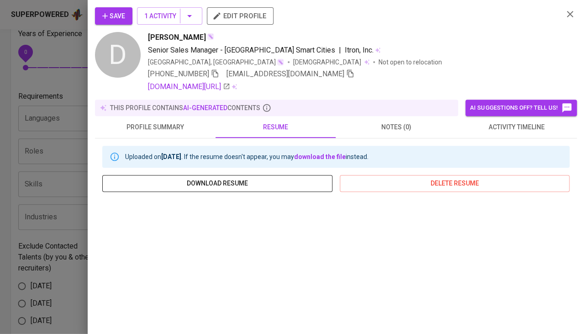
scroll to position [153, 0]
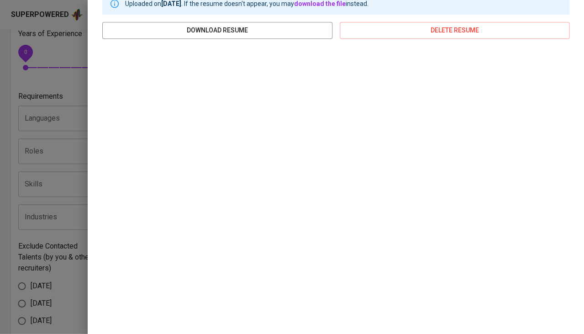
click at [68, 172] on div at bounding box center [292, 167] width 584 height 334
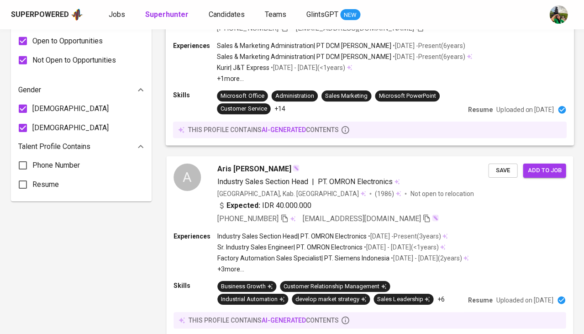
scroll to position [582, 0]
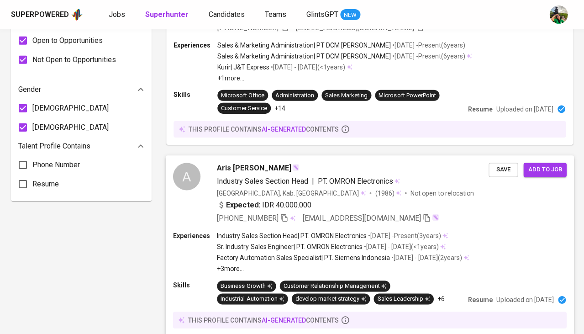
click at [231, 163] on span "Aris [PERSON_NAME]" at bounding box center [254, 168] width 74 height 11
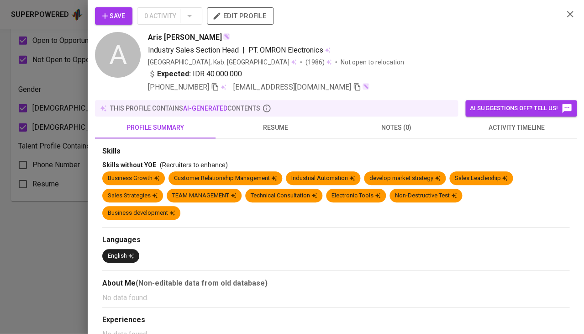
click at [280, 130] on span "resume" at bounding box center [276, 127] width 110 height 11
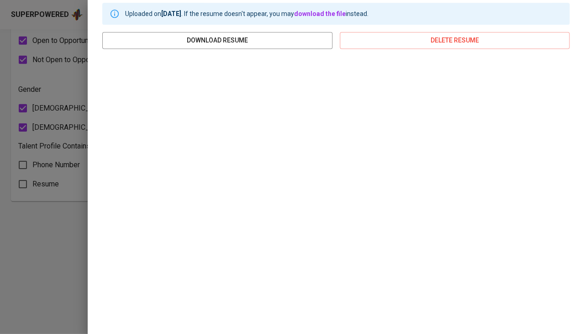
scroll to position [0, 0]
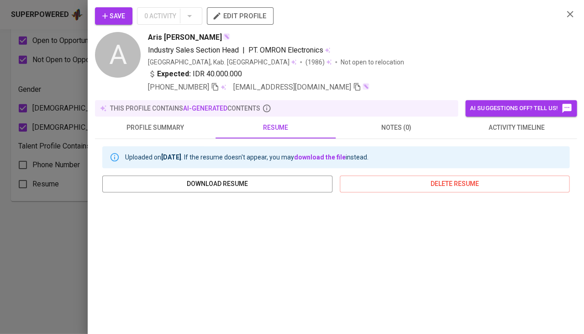
click at [114, 19] on span "Save" at bounding box center [113, 16] width 23 height 11
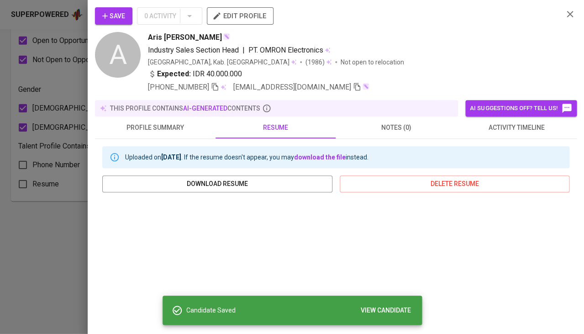
click at [216, 84] on icon "button" at bounding box center [215, 87] width 6 height 8
click at [527, 122] on span "activity timeline" at bounding box center [517, 127] width 110 height 11
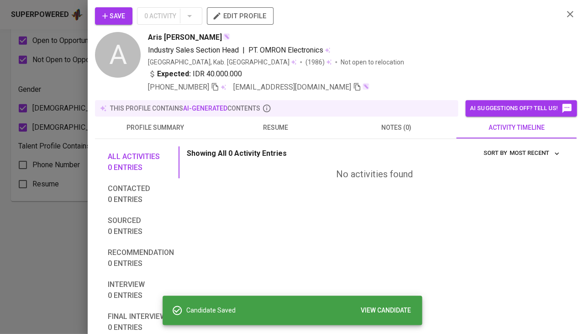
click at [113, 15] on span "Save" at bounding box center [113, 16] width 23 height 11
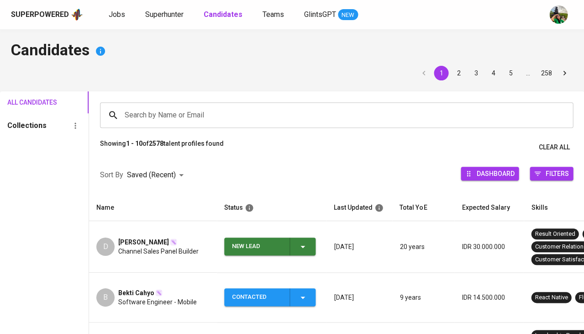
click at [307, 248] on icon "button" at bounding box center [302, 246] width 11 height 11
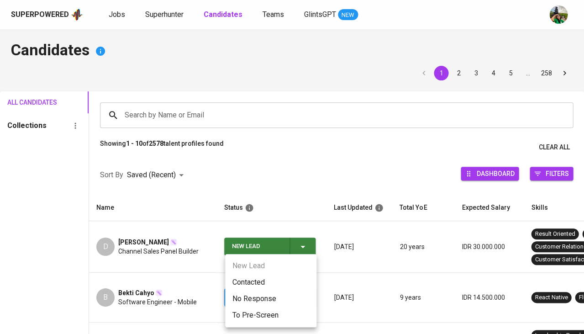
click at [258, 278] on li "Contacted" at bounding box center [270, 282] width 91 height 16
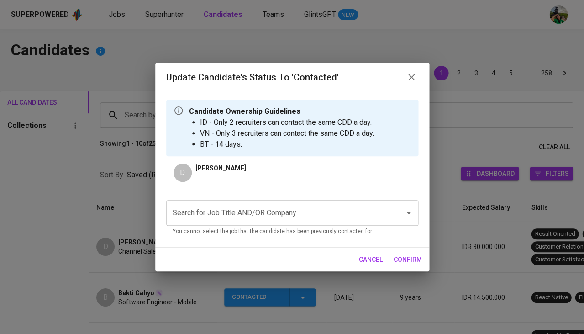
click at [287, 211] on input "Search for Job Title AND/OR Company" at bounding box center [279, 212] width 218 height 17
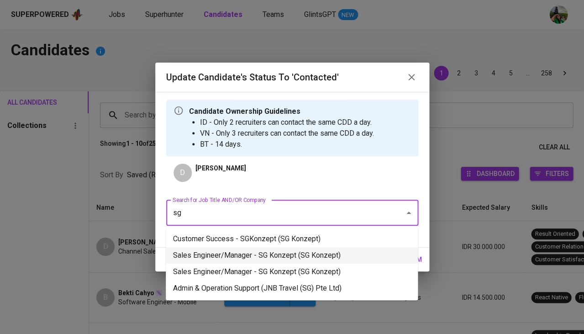
click at [306, 257] on li "Sales Engineer/Manager - SG Konzept (SG Konzept)" at bounding box center [292, 255] width 252 height 16
type input "sg"
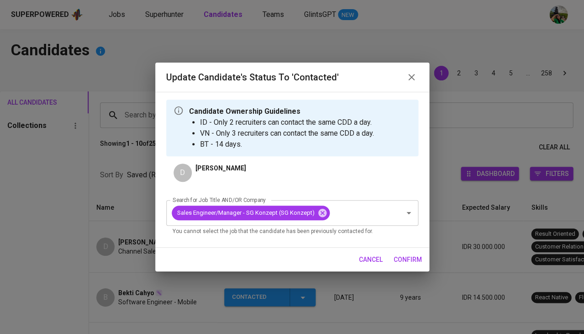
click at [406, 258] on span "confirm" at bounding box center [408, 259] width 28 height 11
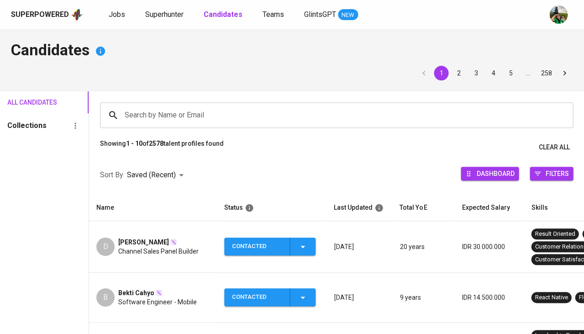
click at [128, 244] on span "David Gurion" at bounding box center [143, 241] width 51 height 9
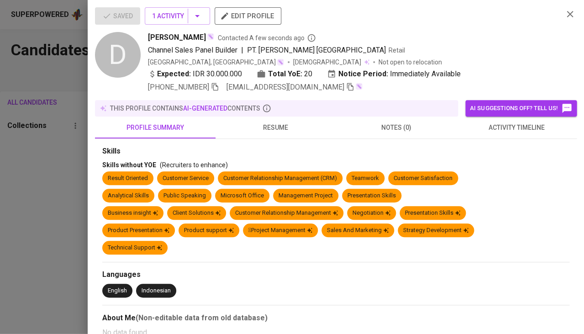
click at [213, 87] on icon "button" at bounding box center [215, 87] width 8 height 8
click at [276, 126] on span "resume" at bounding box center [276, 127] width 110 height 11
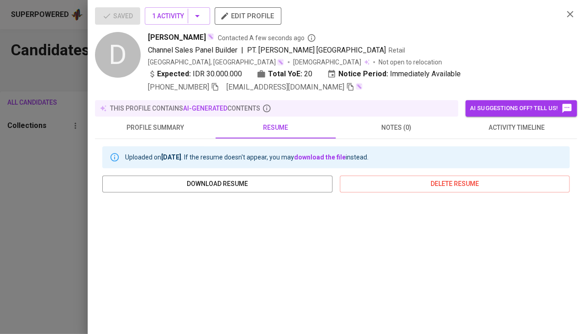
click at [176, 39] on span "[PERSON_NAME]" at bounding box center [177, 37] width 58 height 11
click at [164, 37] on span "[PERSON_NAME]" at bounding box center [177, 37] width 58 height 11
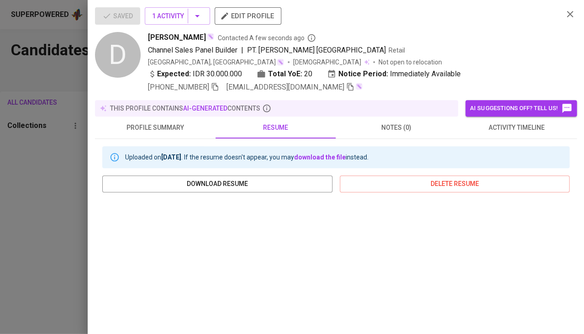
click at [164, 37] on span "[PERSON_NAME]" at bounding box center [177, 37] width 58 height 11
copy span "[PERSON_NAME]"
click at [213, 88] on icon "button" at bounding box center [215, 87] width 6 height 8
click at [37, 191] on div at bounding box center [292, 167] width 584 height 334
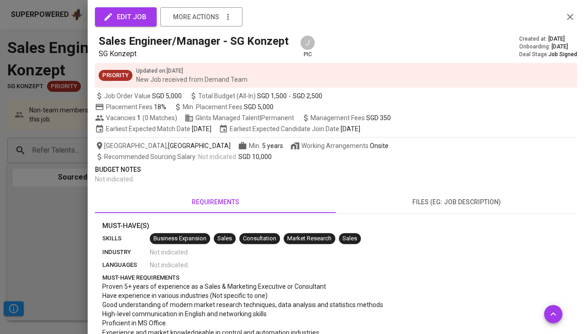
scroll to position [48, 0]
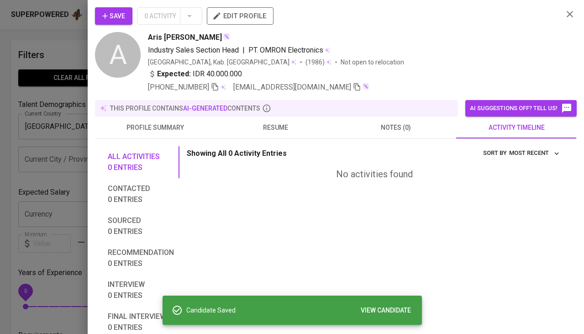
scroll to position [582, 0]
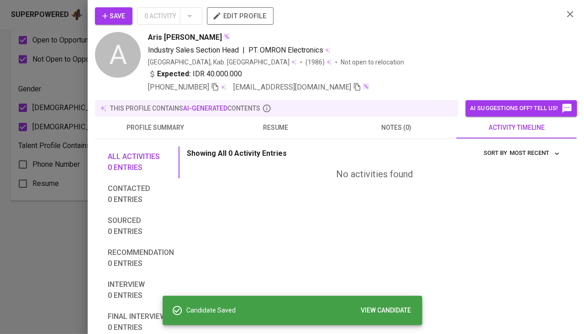
click at [59, 225] on div at bounding box center [292, 167] width 584 height 334
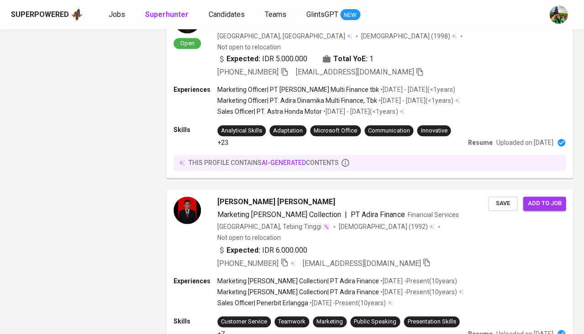
scroll to position [1733, 0]
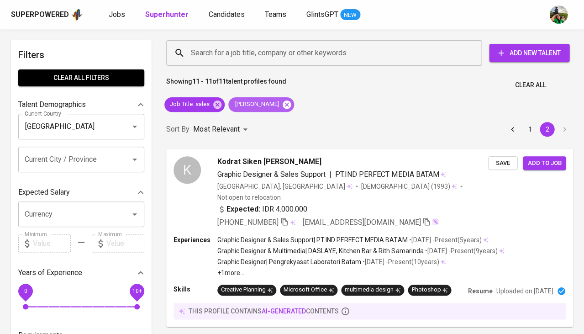
click at [282, 103] on icon at bounding box center [287, 105] width 10 height 10
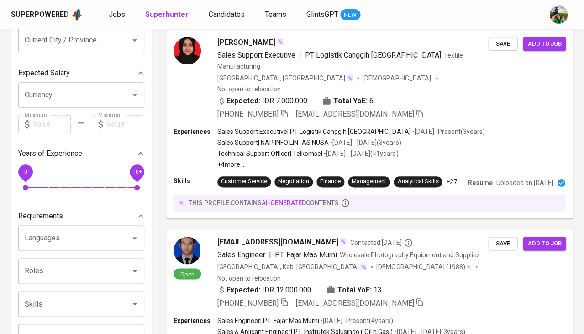
scroll to position [265, 0]
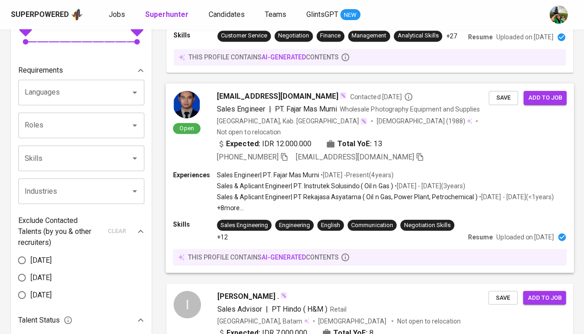
click at [245, 90] on span "Salman.fariz88@gmail.com" at bounding box center [277, 95] width 121 height 11
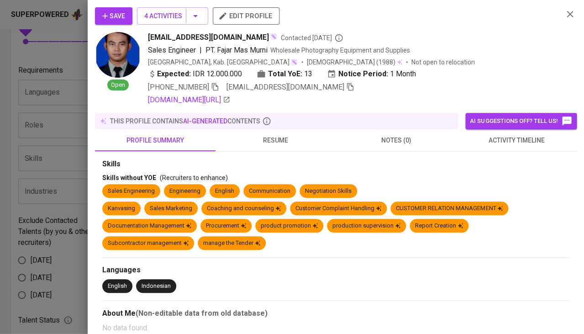
click at [274, 146] on span "resume" at bounding box center [276, 140] width 110 height 11
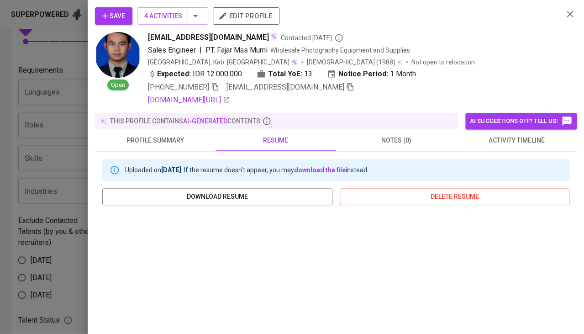
click at [57, 237] on div at bounding box center [292, 167] width 584 height 334
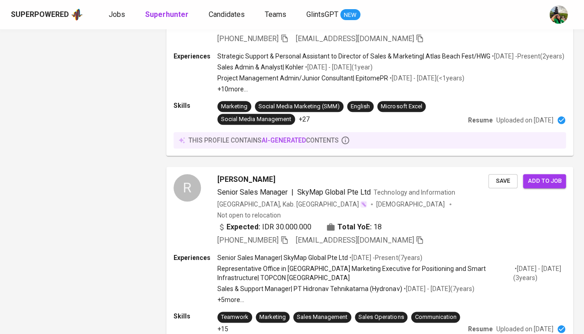
scroll to position [796, 0]
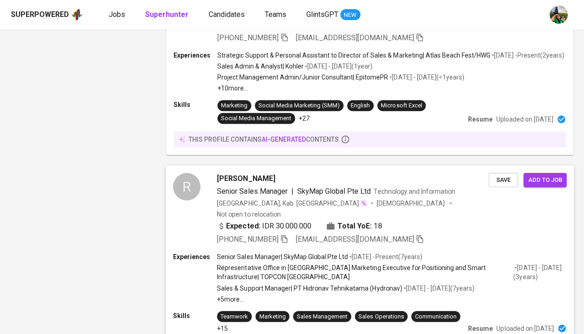
click at [234, 186] on span "Senior Sales Manager" at bounding box center [252, 190] width 70 height 9
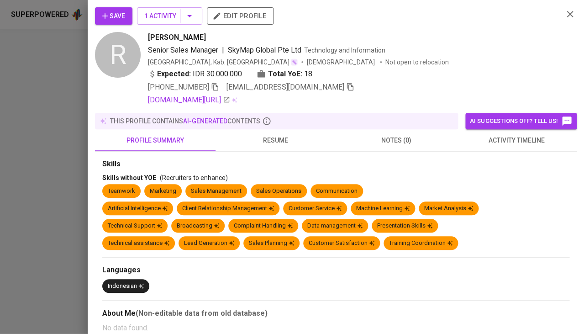
click at [272, 143] on span "resume" at bounding box center [276, 140] width 110 height 11
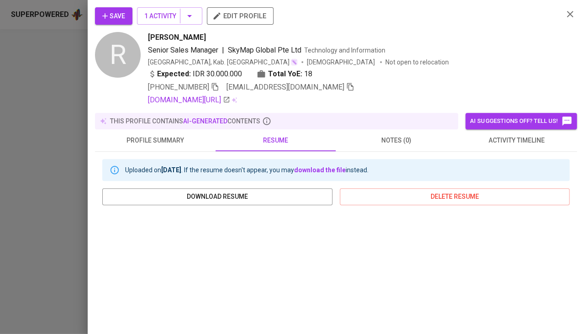
scroll to position [165, 0]
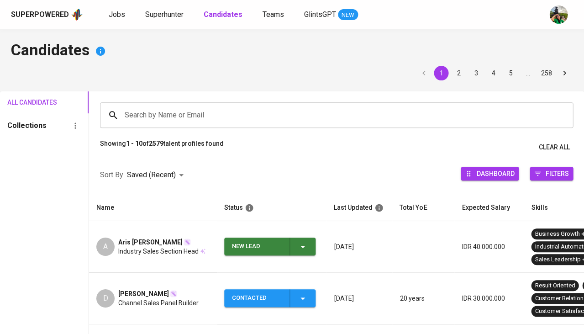
click at [308, 249] on span "New Lead" at bounding box center [270, 246] width 84 height 18
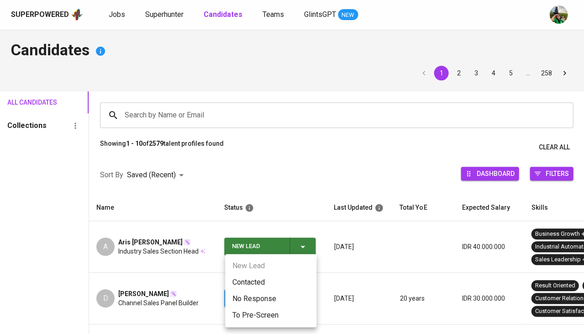
click at [248, 280] on li "Contacted" at bounding box center [270, 282] width 91 height 16
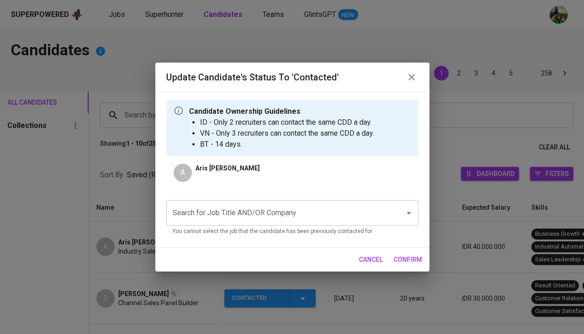
click at [216, 214] on input "Search for Job Title AND/OR Company" at bounding box center [279, 212] width 218 height 17
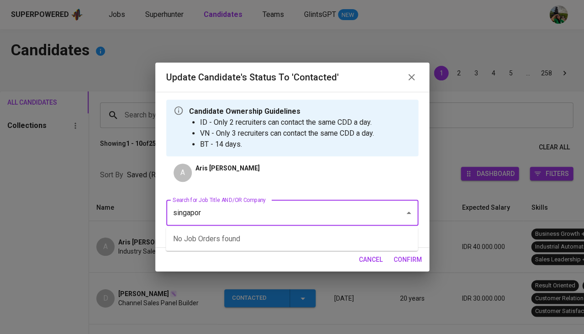
type input "singapore"
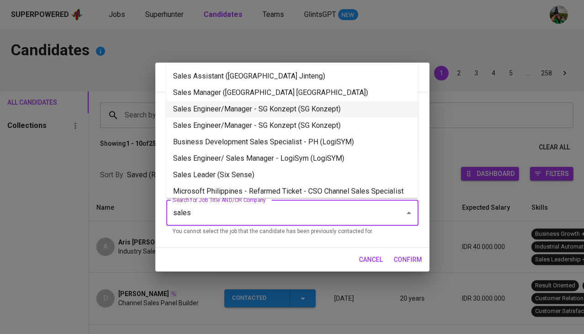
click at [304, 105] on li "Sales Engineer/Manager - SG Konzept (SG Konzept)" at bounding box center [292, 109] width 252 height 16
type input "sales"
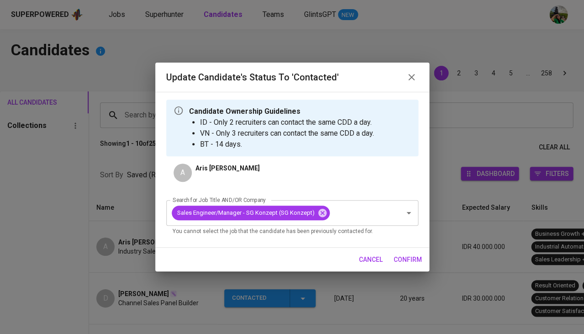
click at [405, 265] on button "confirm" at bounding box center [408, 259] width 36 height 17
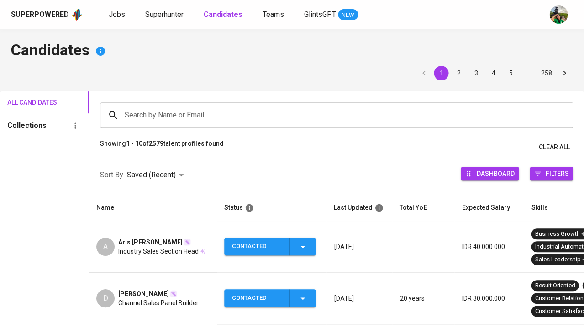
click at [141, 247] on span "Industry Sales Section Head" at bounding box center [158, 251] width 80 height 9
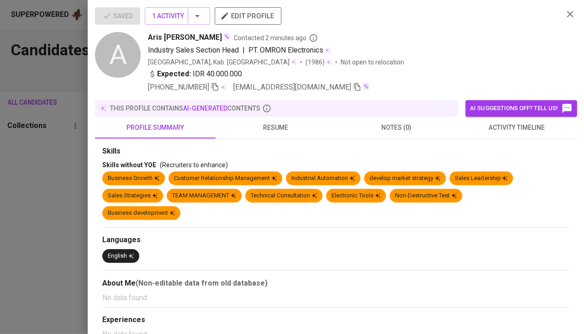
click at [280, 123] on span "resume" at bounding box center [276, 127] width 110 height 11
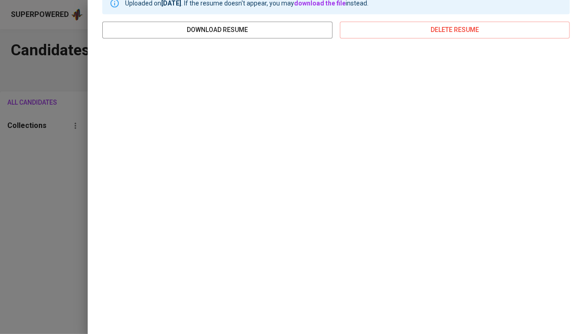
scroll to position [152, 0]
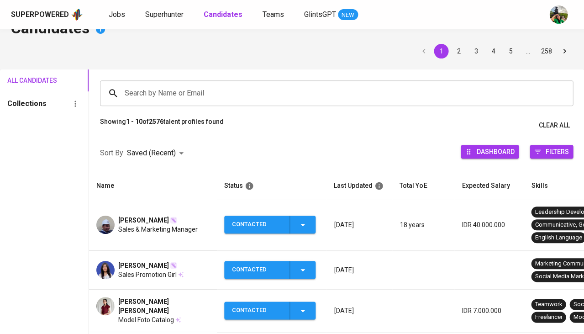
scroll to position [30, 0]
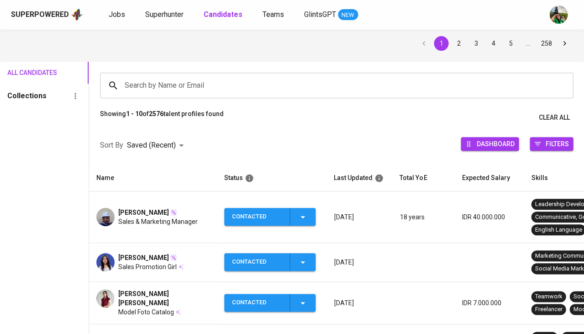
click at [131, 213] on span "[PERSON_NAME]" at bounding box center [143, 212] width 51 height 9
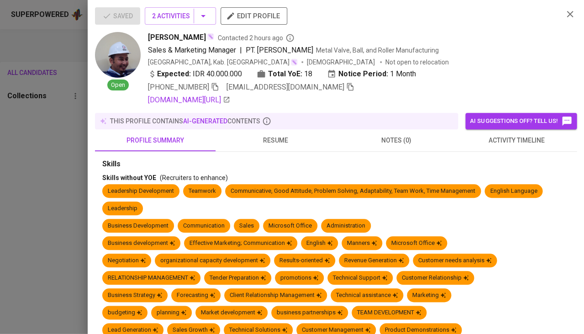
click at [347, 88] on icon "button" at bounding box center [350, 87] width 6 height 8
click at [21, 191] on div at bounding box center [292, 167] width 584 height 334
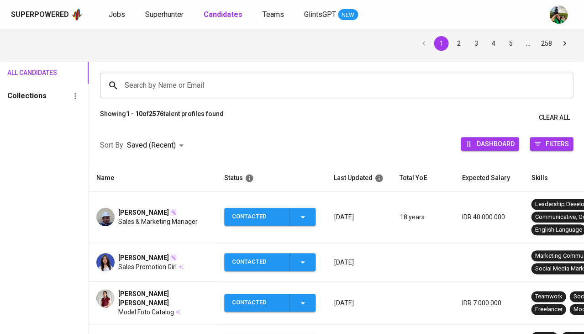
click at [143, 84] on input "Search by Name or Email" at bounding box center [338, 85] width 433 height 17
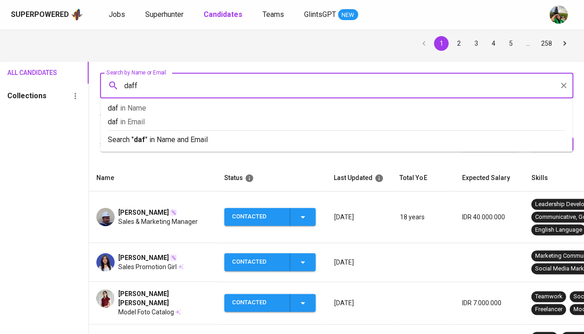
type input "daffa"
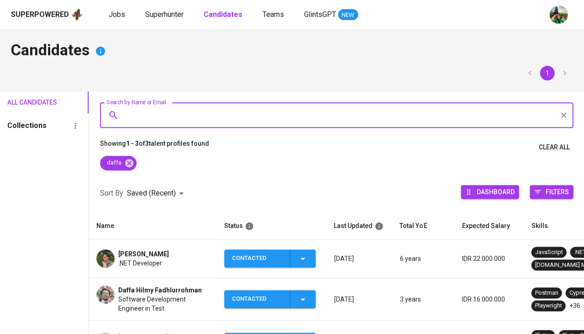
click at [140, 258] on span ".NET Developer" at bounding box center [140, 262] width 44 height 9
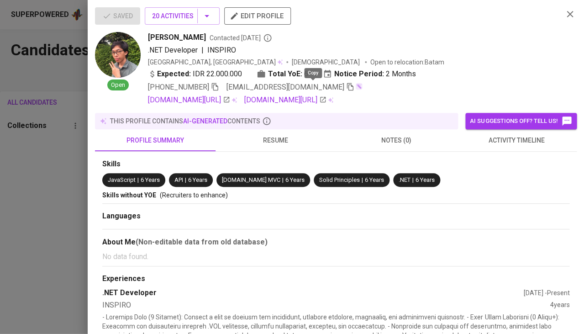
click at [346, 84] on icon "button" at bounding box center [350, 87] width 8 height 8
click at [29, 175] on div at bounding box center [292, 167] width 584 height 334
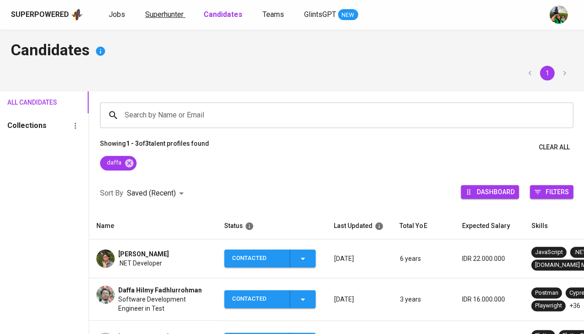
click at [156, 13] on span "Superhunter" at bounding box center [164, 14] width 38 height 9
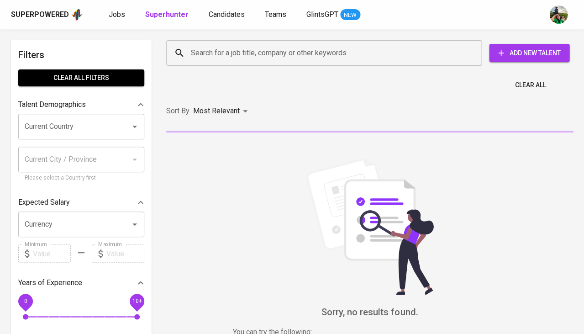
click at [213, 56] on input "Search for a job title, company or other keywords" at bounding box center [326, 52] width 275 height 17
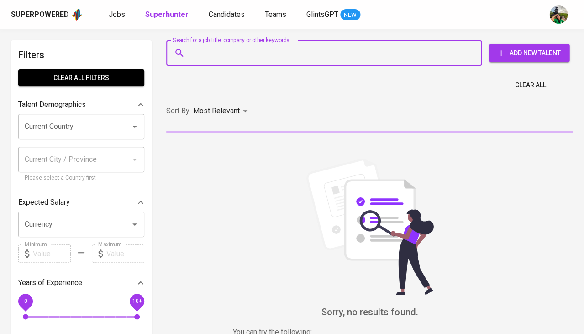
paste input "tf13305089@gmail.com"
type input "tf13305089@gmail.com"
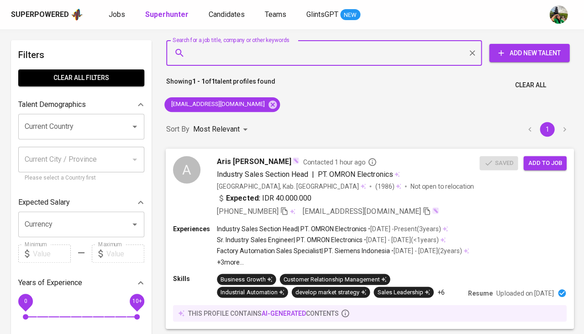
click at [542, 161] on span "Add to job" at bounding box center [545, 163] width 34 height 11
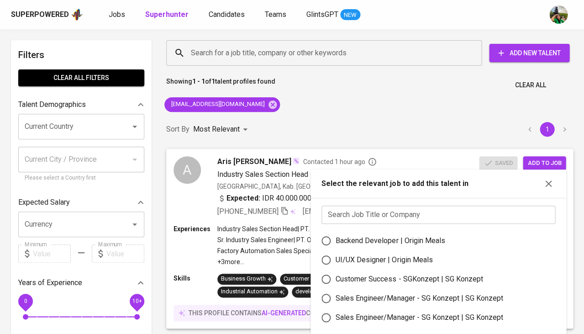
click at [360, 206] on input "text" at bounding box center [439, 215] width 234 height 18
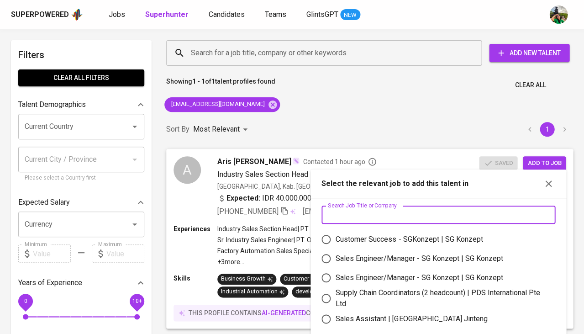
scroll to position [40, 0]
click at [435, 253] on div "Sales Engineer/Manager - SG Konzept | SG Konzept" at bounding box center [419, 258] width 167 height 11
click at [336, 249] on input "Sales Engineer/Manager - SG Konzept | SG Konzept" at bounding box center [325, 257] width 19 height 19
radio input "true"
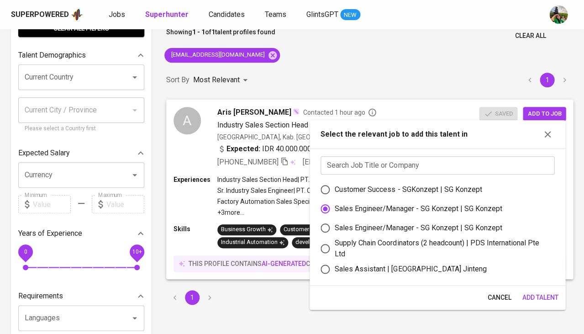
scroll to position [83, 0]
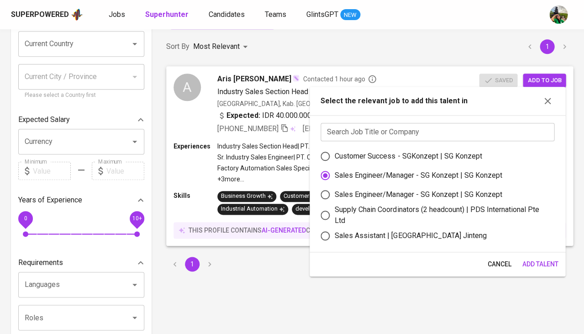
click at [536, 261] on span "Add Talent" at bounding box center [540, 263] width 36 height 11
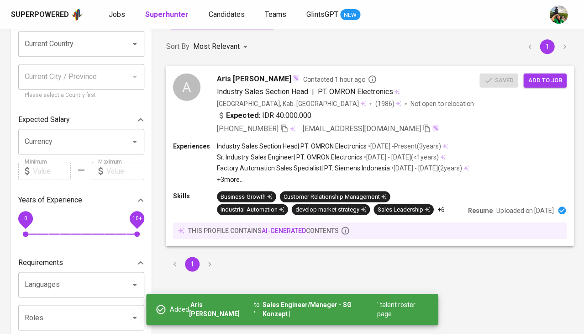
click at [561, 80] on span "Add to job" at bounding box center [545, 80] width 34 height 11
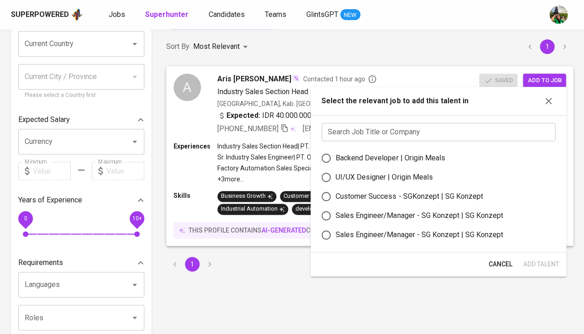
click at [380, 229] on div "Sales Engineer/Manager - SG Konzept | SG Konzept" at bounding box center [419, 234] width 167 height 11
click at [336, 225] on input "Sales Engineer/Manager - SG Konzept | SG Konzept" at bounding box center [325, 234] width 19 height 19
radio input "true"
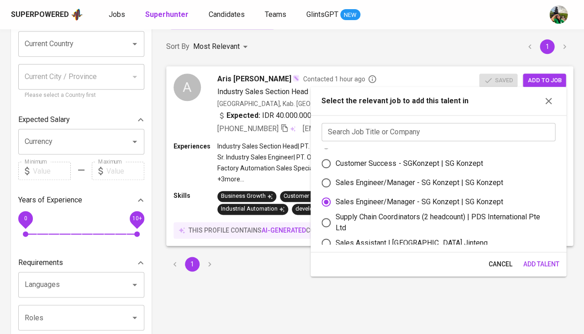
scroll to position [36, 0]
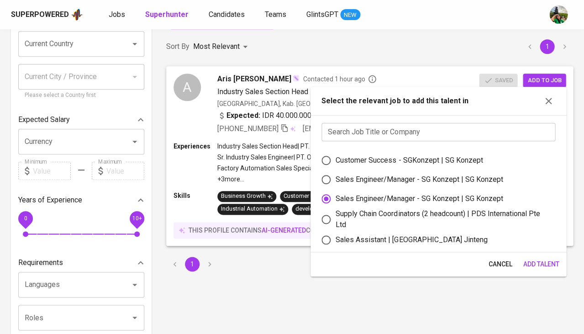
click at [539, 268] on button "Add Talent" at bounding box center [540, 264] width 43 height 17
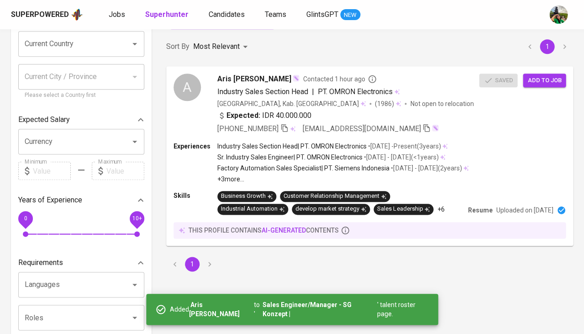
click at [217, 23] on div "Superpowered Jobs Superhunter Candidates Teams GlintsGPT NEW" at bounding box center [292, 14] width 584 height 29
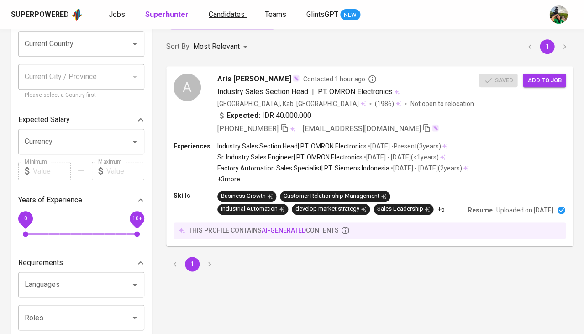
click at [228, 17] on span "Candidates" at bounding box center [227, 14] width 36 height 9
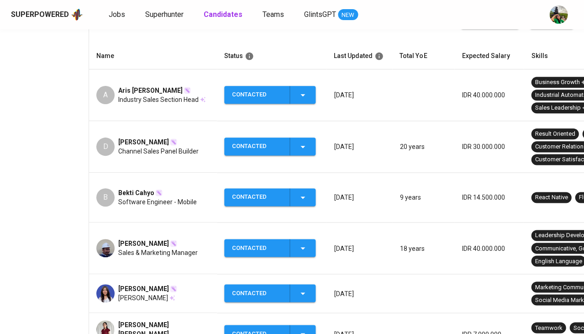
scroll to position [155, 0]
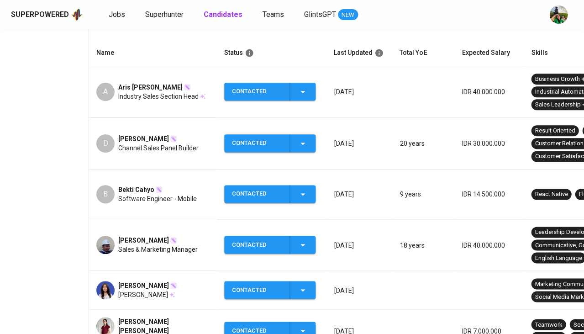
click at [153, 185] on span "Bekti Cahyo" at bounding box center [136, 189] width 36 height 9
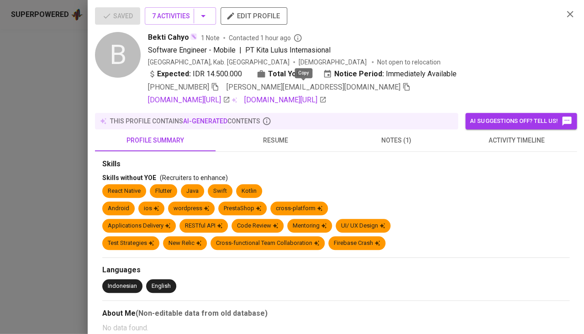
click at [403, 84] on icon "button" at bounding box center [406, 87] width 6 height 8
click at [522, 138] on span "activity timeline" at bounding box center [517, 140] width 110 height 11
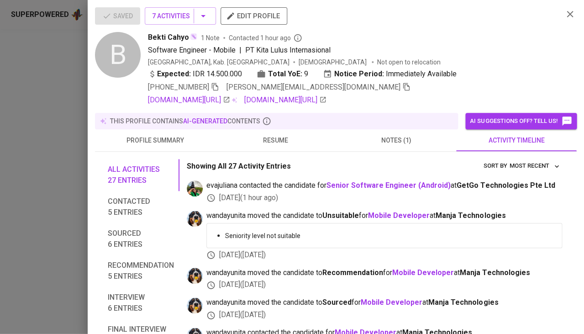
click at [37, 90] on div at bounding box center [292, 167] width 584 height 334
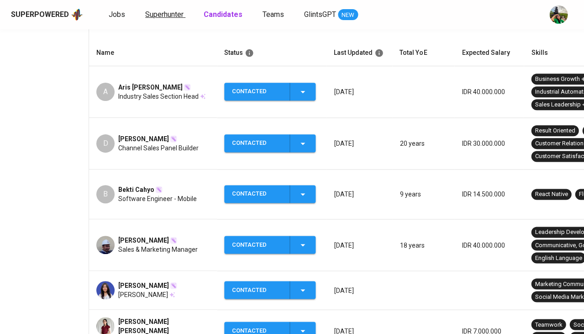
click at [153, 16] on span "Superhunter" at bounding box center [164, 14] width 38 height 9
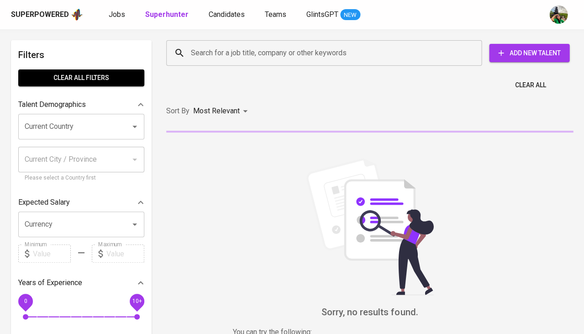
click at [258, 53] on input "Search for a job title, company or other keywords" at bounding box center [326, 52] width 275 height 17
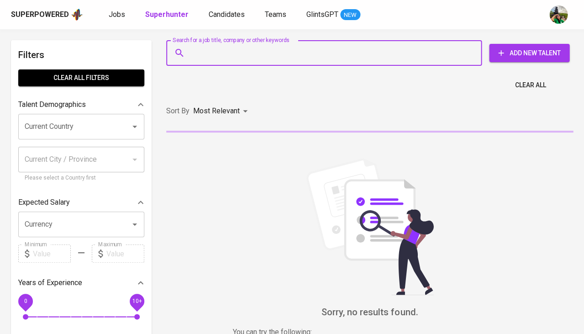
paste input "bektic.22@gmail.com"
type input "bektic.22@gmail.com"
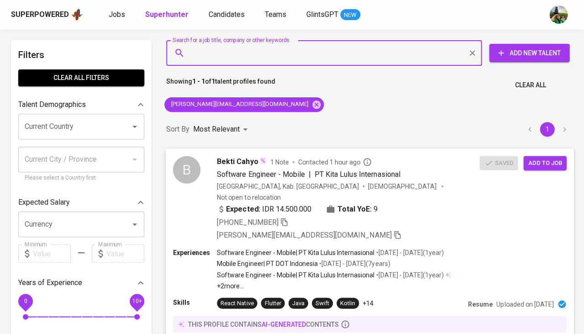
click at [546, 165] on span "Add to job" at bounding box center [545, 163] width 34 height 11
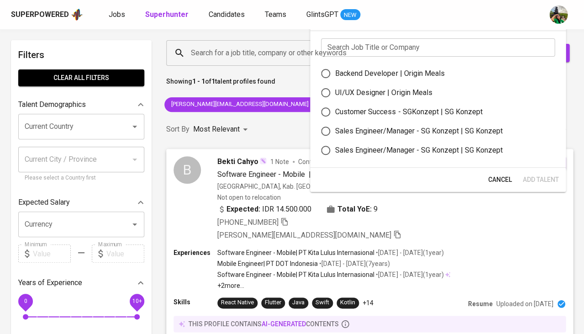
click at [360, 47] on input "text" at bounding box center [438, 47] width 234 height 18
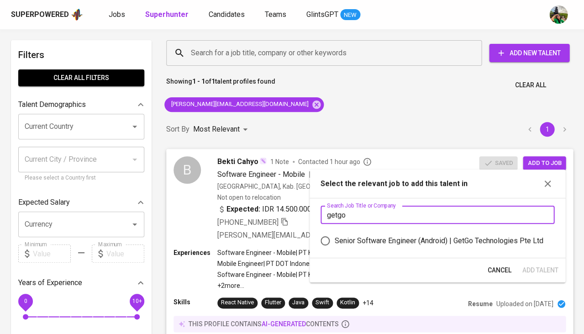
type input "getgo"
click at [365, 231] on label "Senior Software Engineer (Android) | GetGo Technologies Pte Ltd" at bounding box center [432, 240] width 232 height 19
click at [335, 231] on input "Senior Software Engineer (Android) | GetGo Technologies Pte Ltd" at bounding box center [325, 240] width 19 height 19
radio input "true"
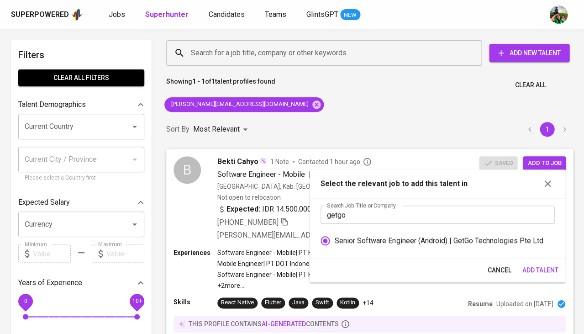
click at [542, 268] on span "Add Talent" at bounding box center [540, 269] width 36 height 11
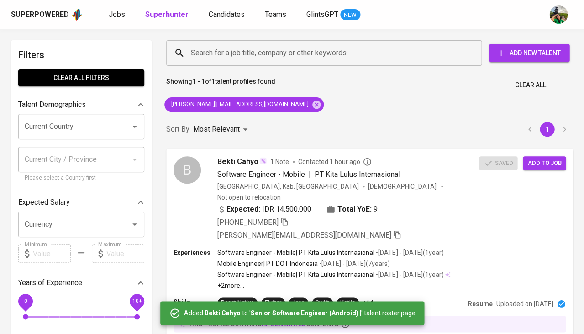
click at [115, 22] on div "Superpowered Jobs Superhunter Candidates Teams GlintsGPT NEW" at bounding box center [292, 14] width 584 height 29
click at [116, 12] on span "Jobs" at bounding box center [117, 14] width 16 height 9
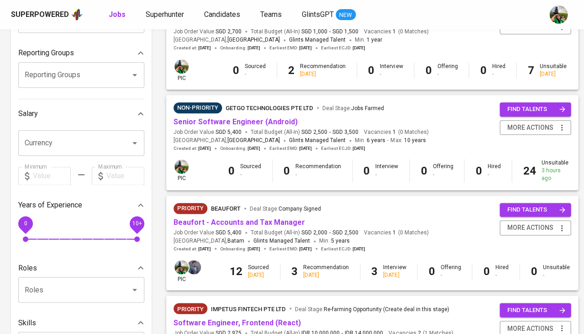
scroll to position [162, 0]
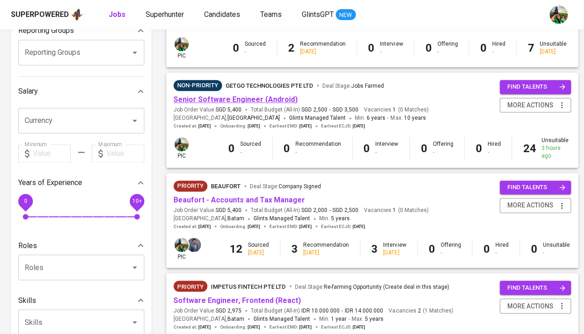
click at [223, 100] on link "Senior Software Engineer (Android)" at bounding box center [236, 99] width 124 height 9
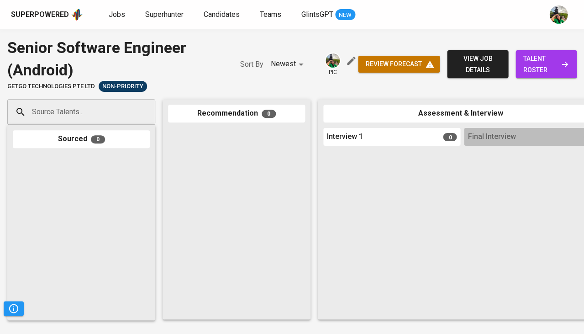
click at [548, 84] on div "review forecast view job details talent roster" at bounding box center [467, 64] width 219 height 55
click at [551, 73] on span "talent roster" at bounding box center [546, 64] width 47 height 22
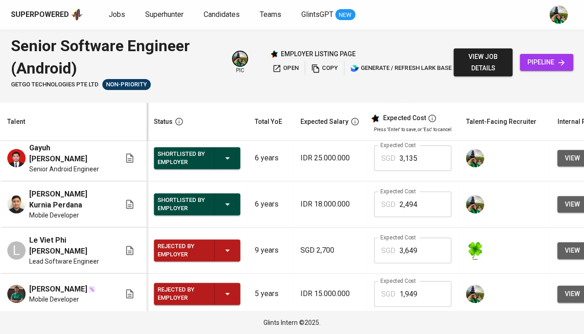
scroll to position [53, 0]
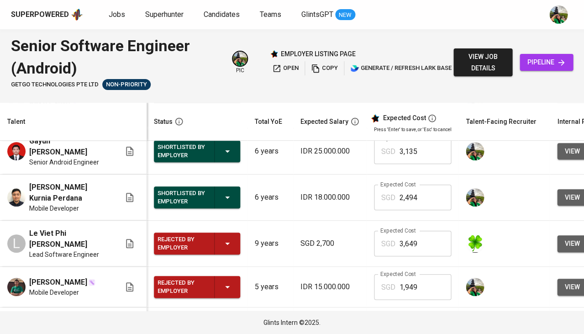
click at [228, 200] on button "Shortlisted by Employer" at bounding box center [197, 197] width 86 height 22
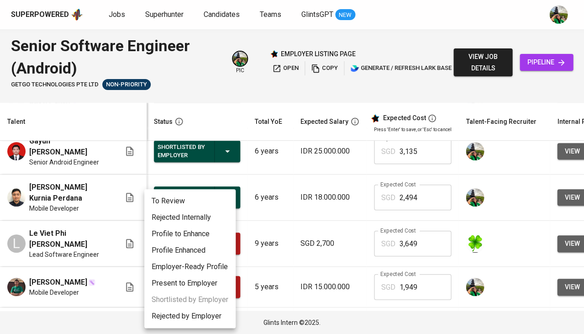
click at [196, 311] on li "Rejected by Employer" at bounding box center [189, 316] width 91 height 16
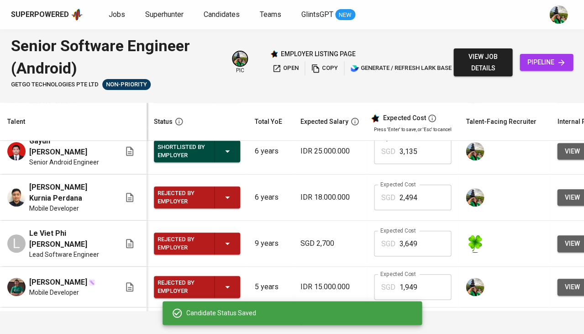
click at [222, 149] on div "Shortlisted by Employer" at bounding box center [197, 151] width 79 height 22
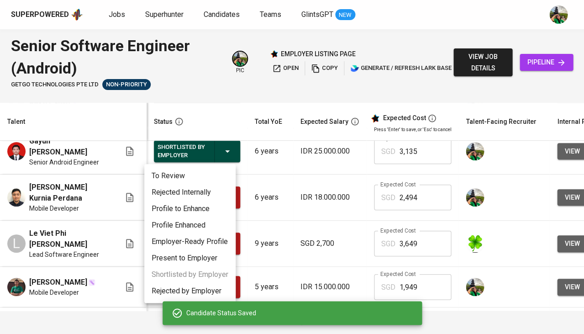
click at [204, 291] on li "Rejected by Employer" at bounding box center [189, 291] width 91 height 16
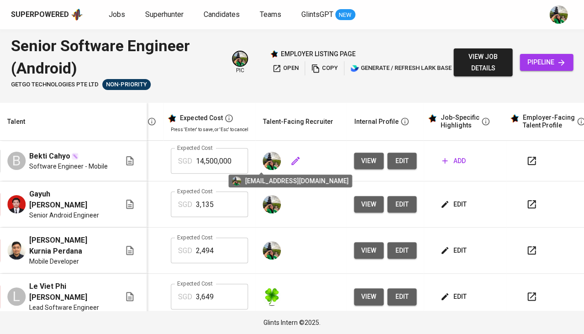
scroll to position [0, 203]
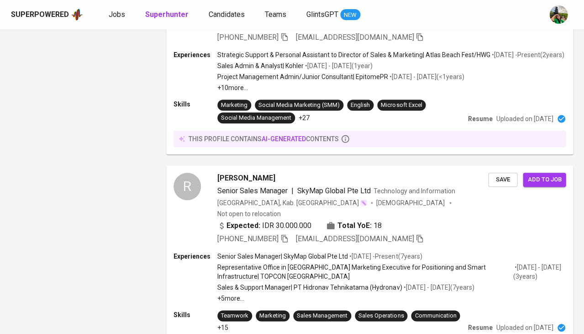
scroll to position [747, 0]
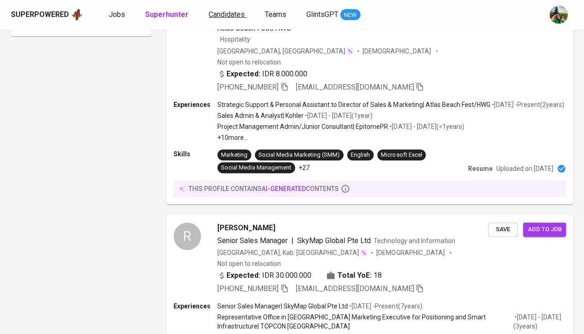
click at [216, 12] on span "Candidates" at bounding box center [227, 14] width 36 height 9
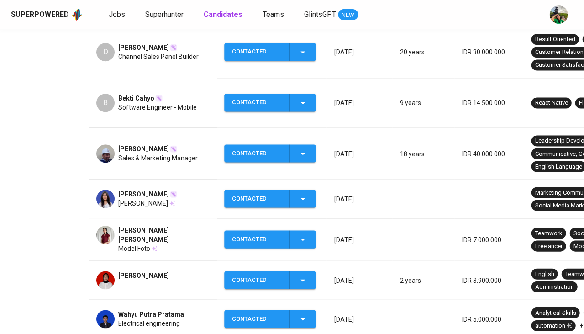
scroll to position [251, 0]
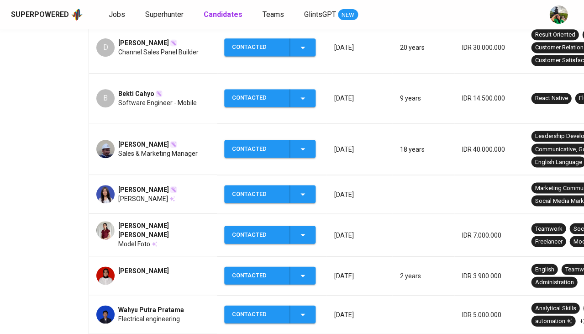
click at [132, 140] on span "Ade Sayuti" at bounding box center [143, 144] width 51 height 9
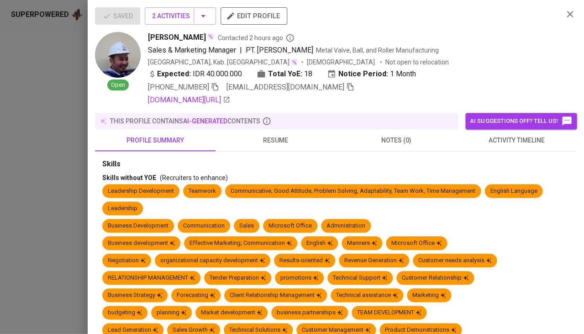
click at [278, 142] on span "resume" at bounding box center [276, 140] width 110 height 11
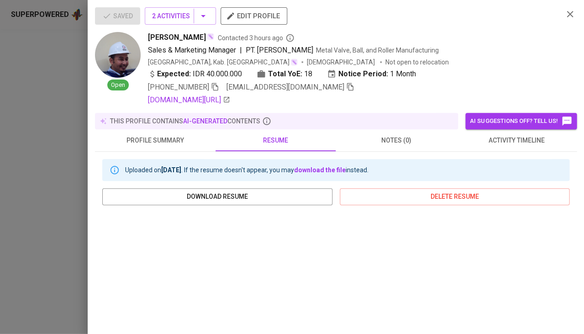
scroll to position [0, 0]
click at [346, 87] on icon "button" at bounding box center [350, 87] width 8 height 8
click at [41, 177] on div at bounding box center [292, 167] width 584 height 334
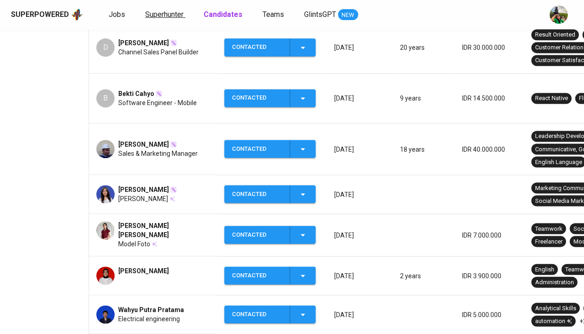
click at [160, 17] on span "Superhunter" at bounding box center [164, 14] width 38 height 9
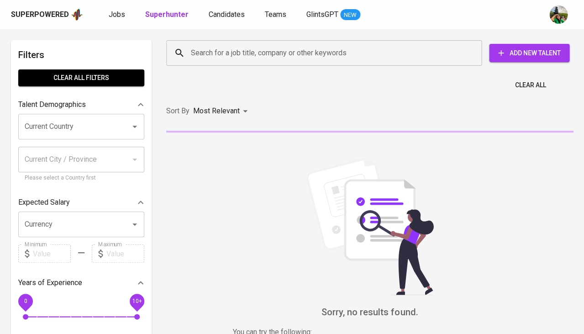
click at [211, 57] on input "Search for a job title, company or other keywords" at bounding box center [326, 52] width 275 height 17
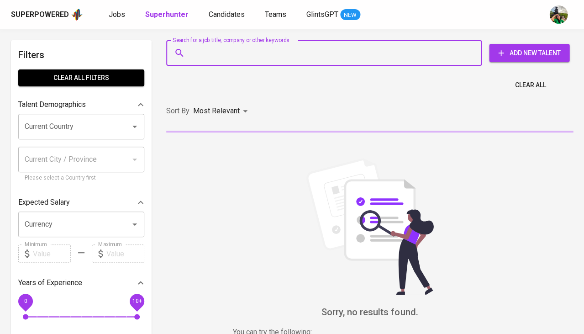
paste input "aburukman@yahoo.co.id"
type input "aburukman@yahoo.co.id"
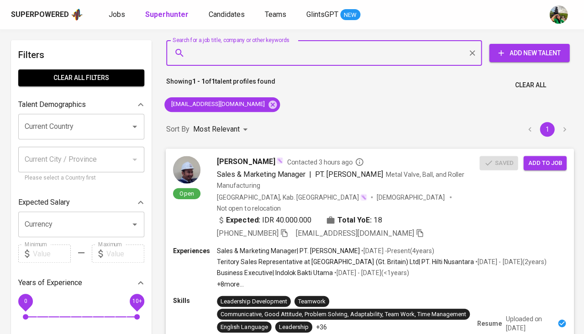
click at [540, 166] on span "Add to job" at bounding box center [545, 163] width 34 height 11
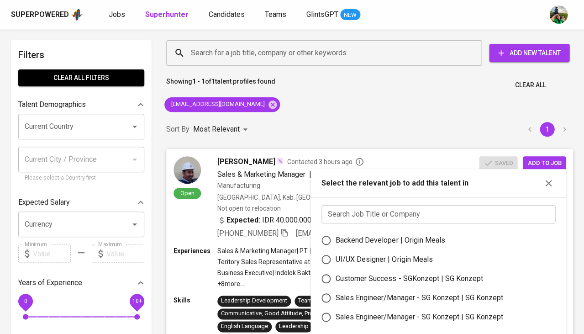
click at [395, 209] on input "text" at bounding box center [439, 214] width 234 height 18
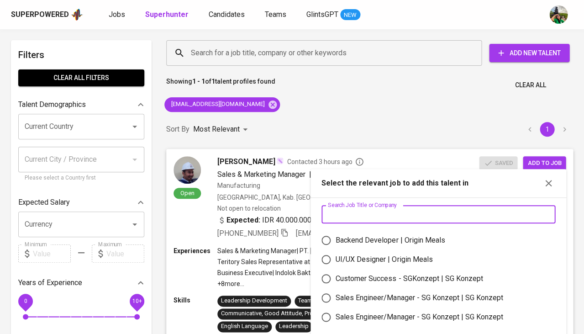
click at [373, 311] on div "Sales Engineer/Manager - SG Konzept | SG Konzept" at bounding box center [419, 316] width 167 height 11
click at [336, 311] on input "Sales Engineer/Manager - SG Konzept | SG Konzept" at bounding box center [325, 316] width 19 height 19
radio input "true"
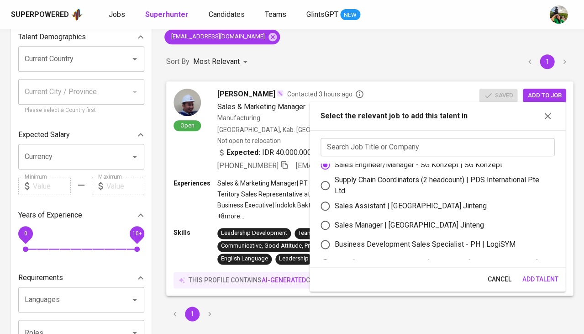
scroll to position [173, 0]
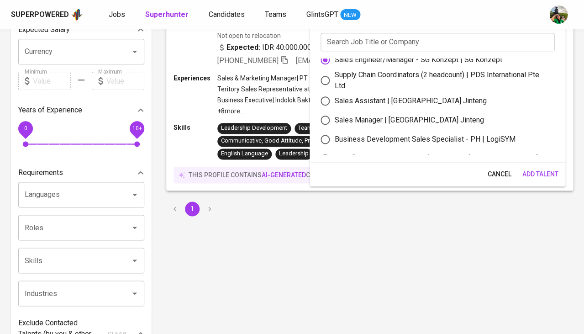
click at [535, 171] on span "Add Talent" at bounding box center [540, 174] width 36 height 11
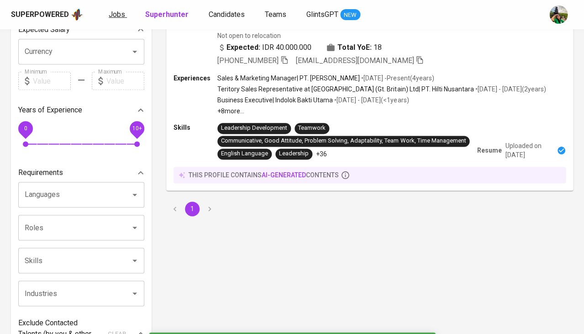
click at [121, 17] on span "Jobs" at bounding box center [117, 14] width 16 height 9
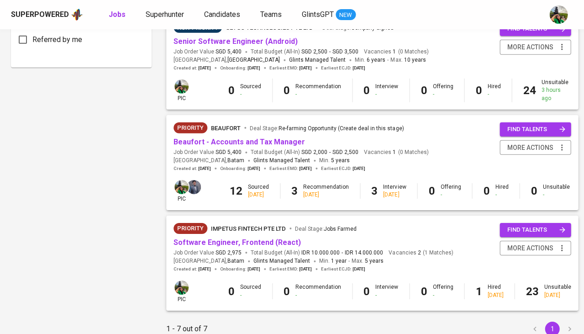
scroll to position [542, 0]
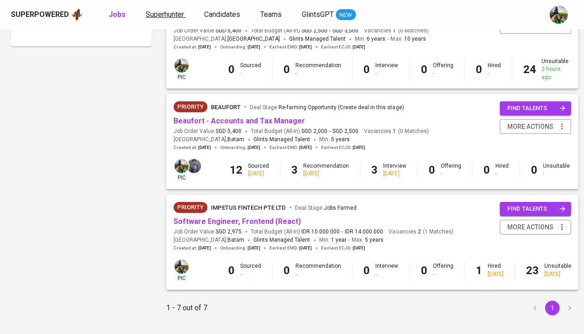
click at [169, 15] on span "Superhunter" at bounding box center [165, 14] width 38 height 9
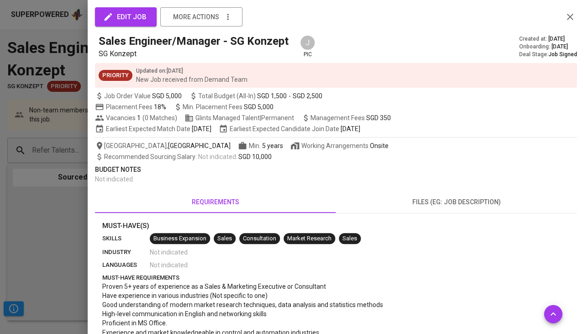
scroll to position [340, 0]
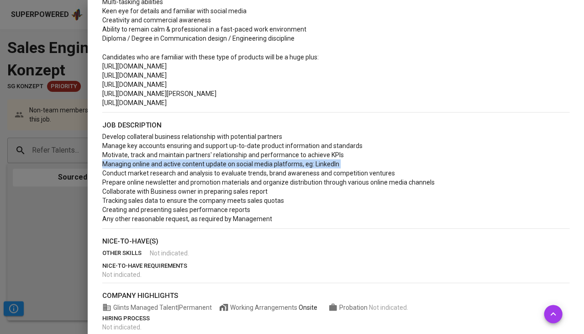
click at [40, 191] on div at bounding box center [292, 167] width 584 height 334
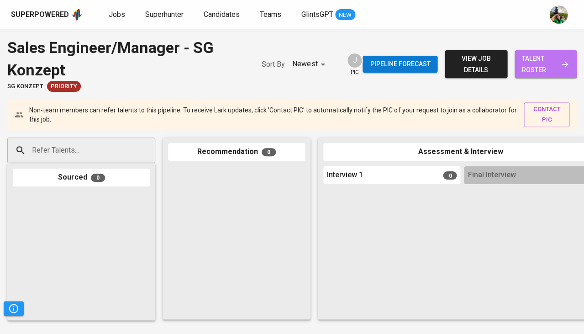
click at [553, 60] on span "talent roster" at bounding box center [545, 64] width 47 height 22
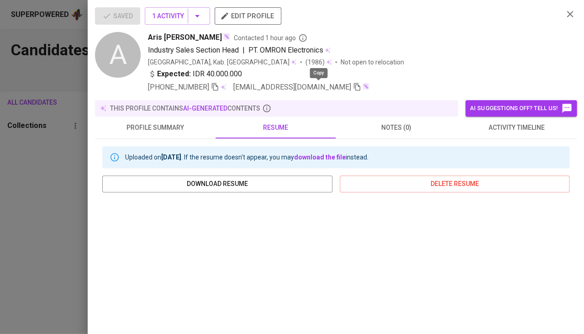
click at [353, 85] on icon "button" at bounding box center [357, 87] width 8 height 8
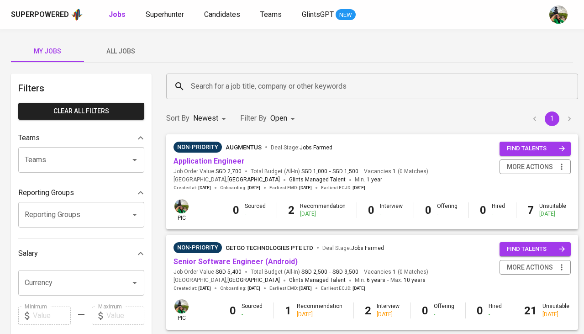
scroll to position [64, 0]
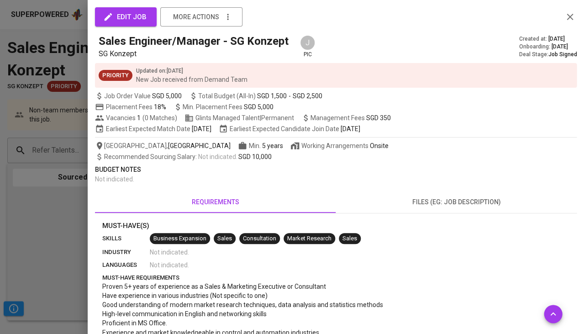
scroll to position [48, 0]
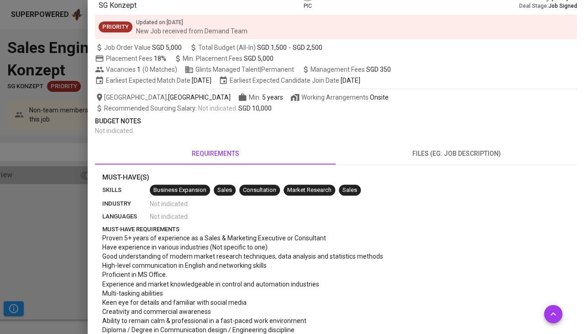
click at [22, 229] on div at bounding box center [292, 167] width 584 height 334
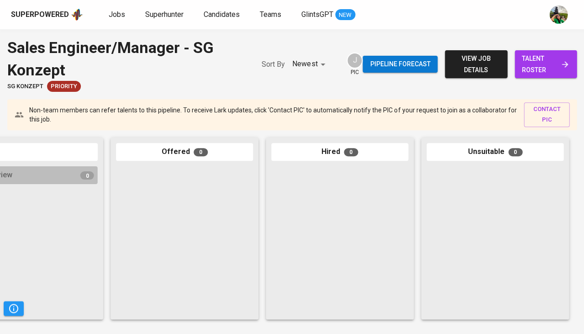
click at [549, 60] on span "talent roster" at bounding box center [545, 64] width 47 height 22
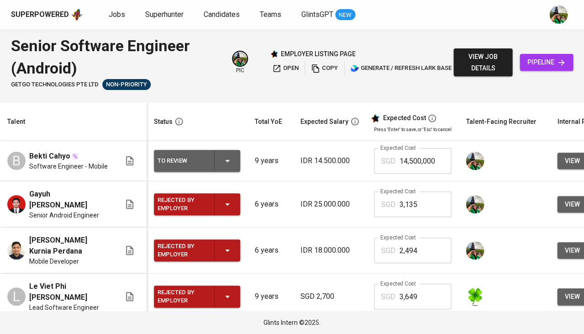
scroll to position [0, 203]
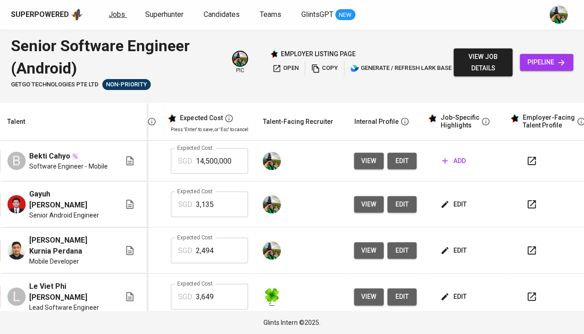
click at [113, 15] on span "Jobs" at bounding box center [117, 14] width 16 height 9
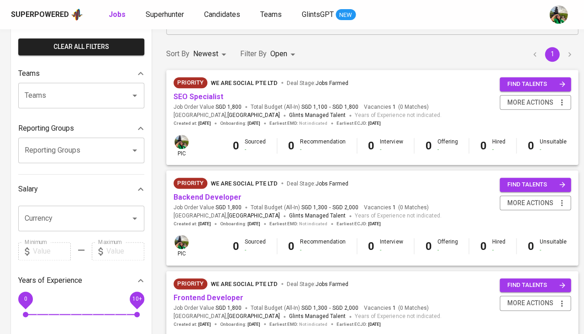
scroll to position [81, 0]
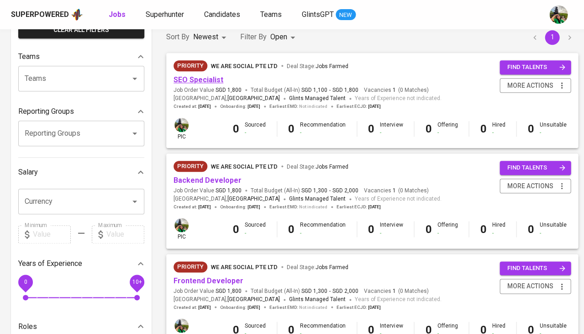
click at [206, 79] on link "SEO Specialist" at bounding box center [199, 79] width 50 height 9
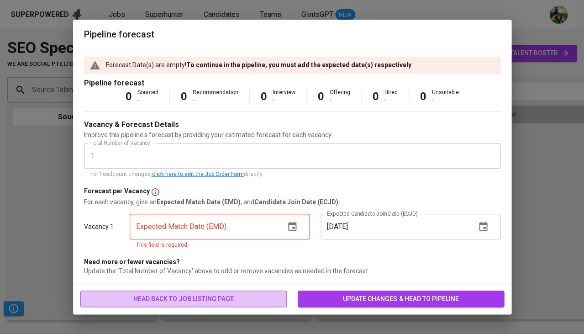
click at [212, 294] on span "head back to job listing page" at bounding box center [184, 298] width 192 height 11
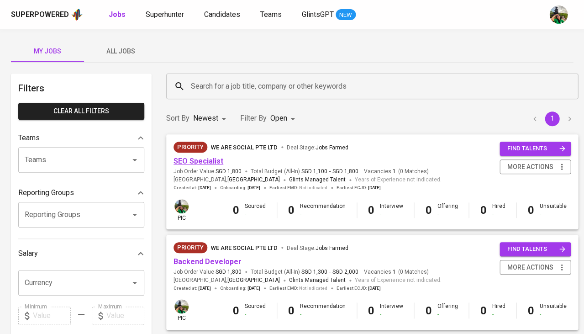
click at [211, 158] on link "SEO Specialist" at bounding box center [199, 161] width 50 height 9
click at [191, 258] on link "Backend Developer" at bounding box center [208, 261] width 68 height 9
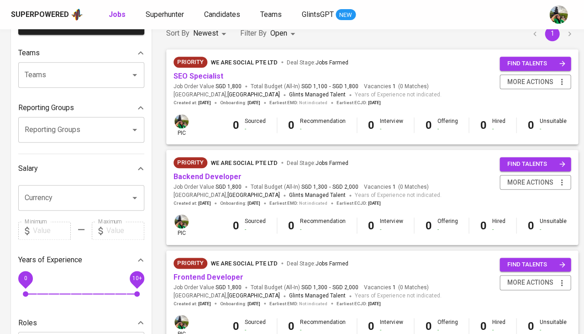
scroll to position [105, 0]
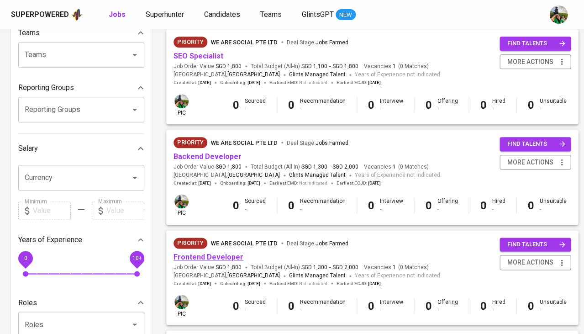
click at [203, 255] on link "Frontend Developer" at bounding box center [209, 257] width 70 height 9
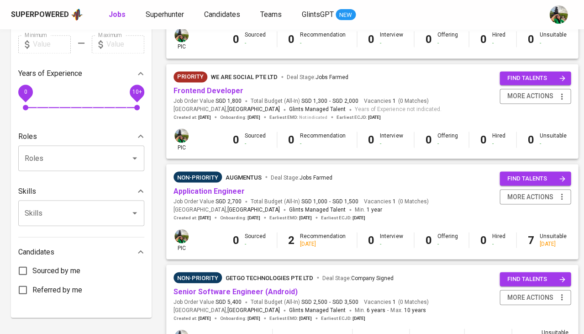
scroll to position [359, 0]
